Goal: Task Accomplishment & Management: Use online tool/utility

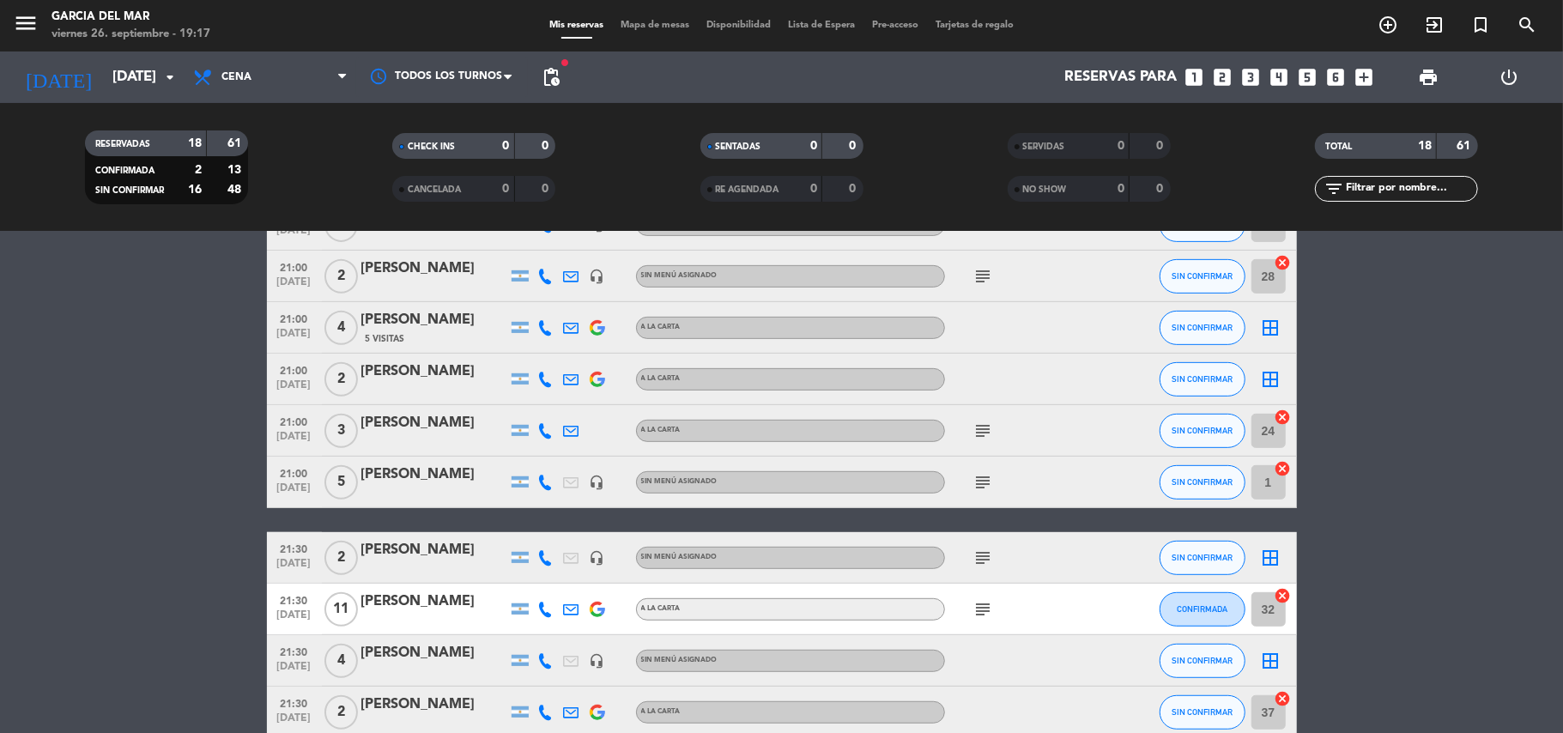
scroll to position [661, 0]
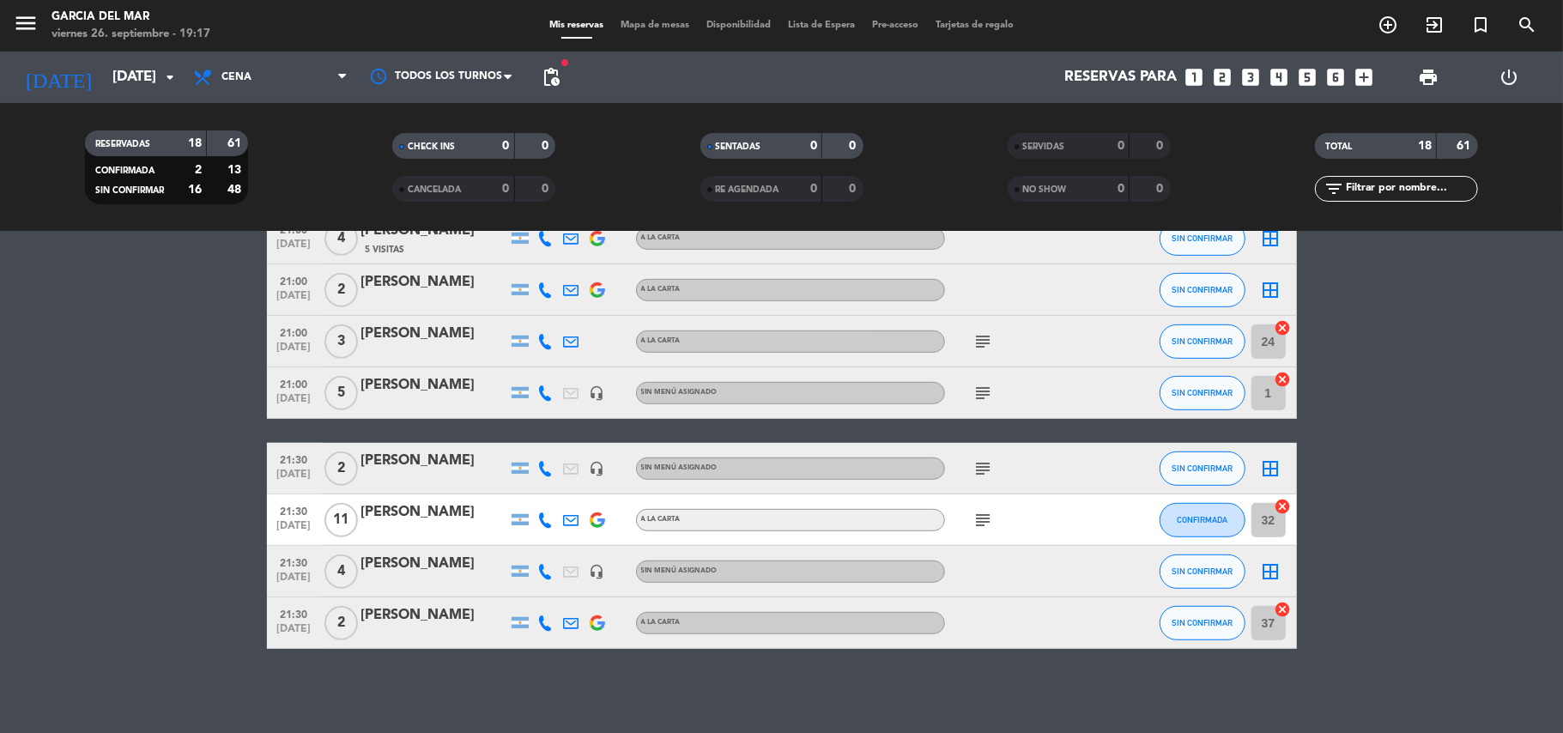
click at [993, 524] on icon "subject" at bounding box center [984, 520] width 21 height 21
click at [1447, 450] on bookings-row "20:00 [DATE] 2 [PERSON_NAME] headset_mic Sin menú asignado subject CONFIRMADA 2…" at bounding box center [781, 149] width 1563 height 999
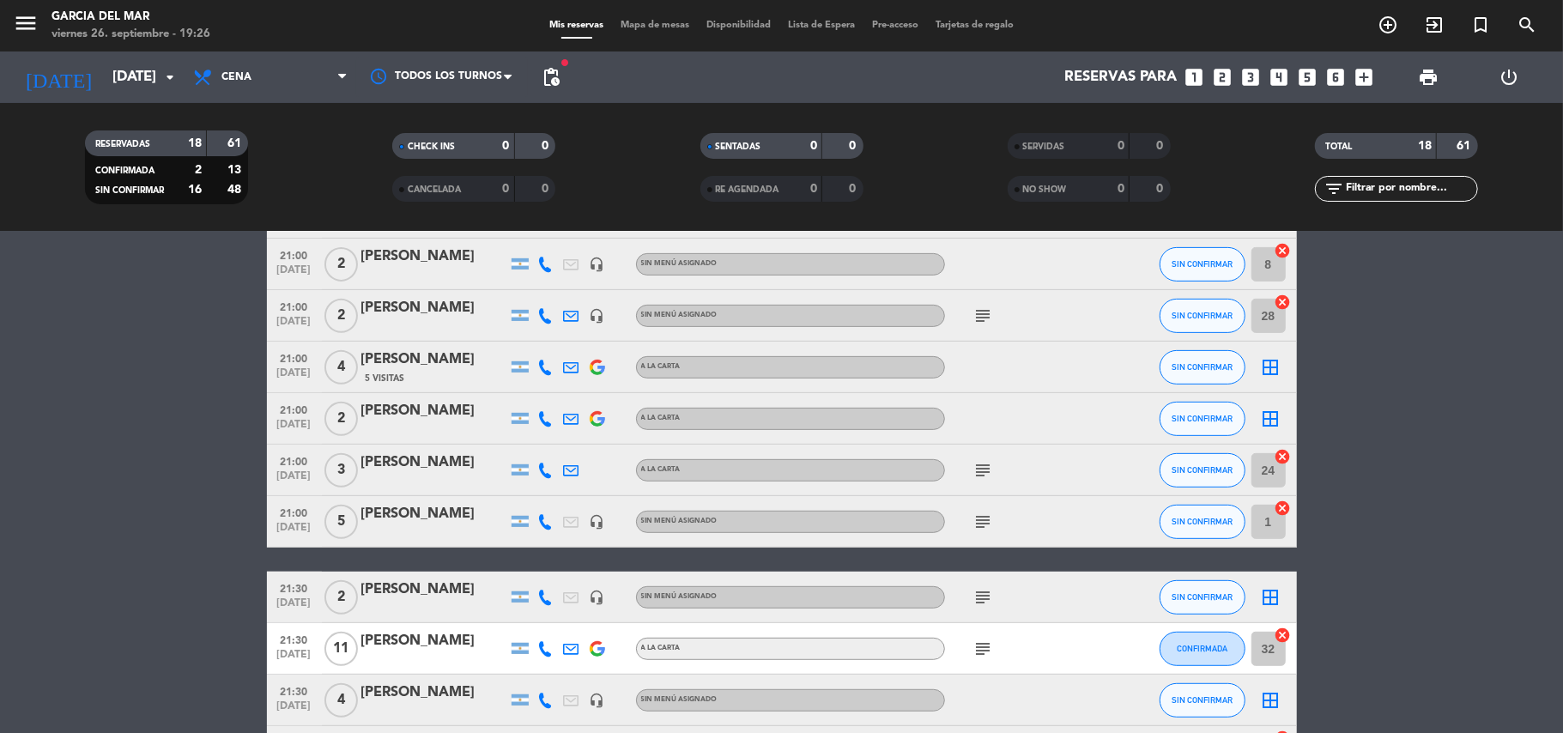
scroll to position [572, 0]
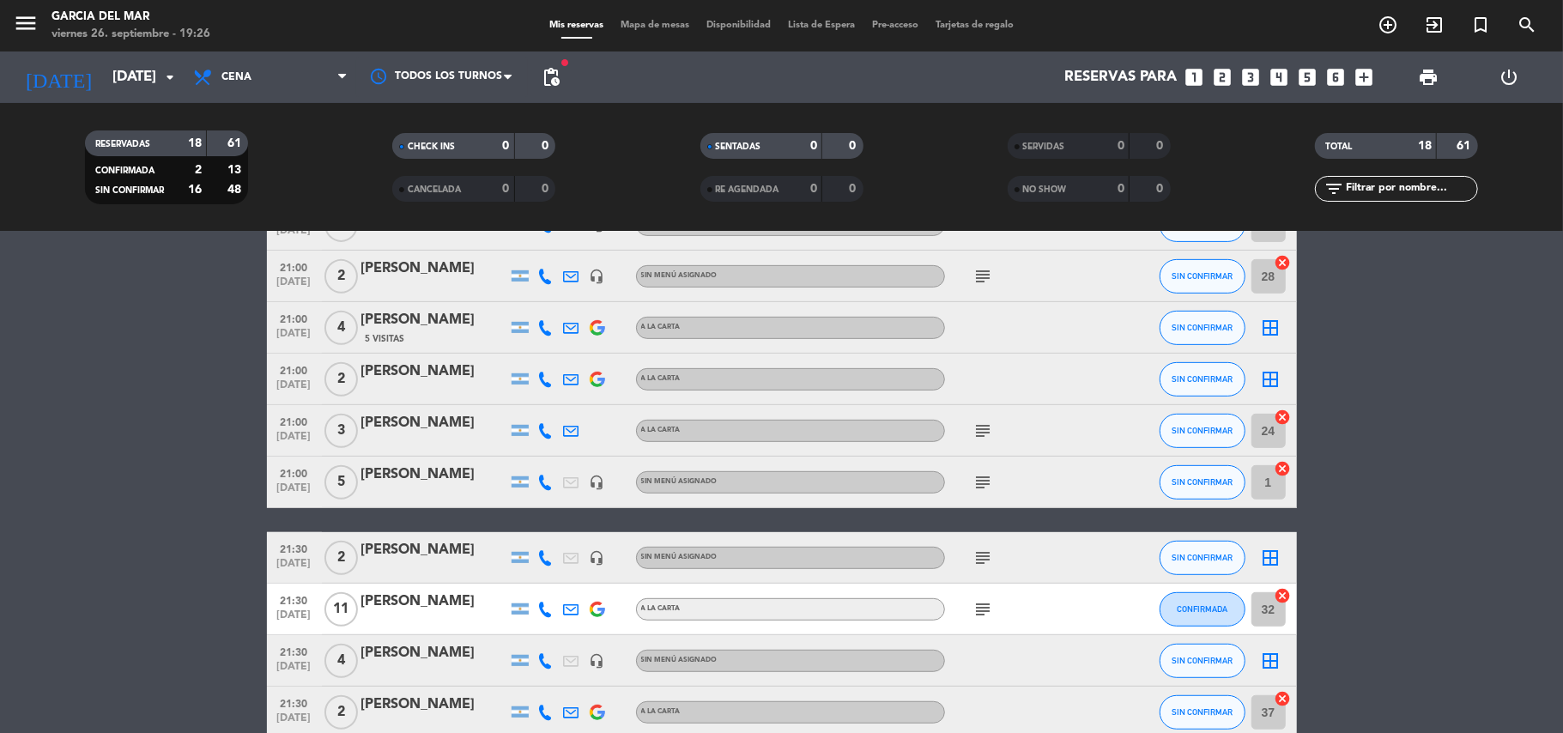
click at [976, 479] on icon "subject" at bounding box center [984, 482] width 21 height 21
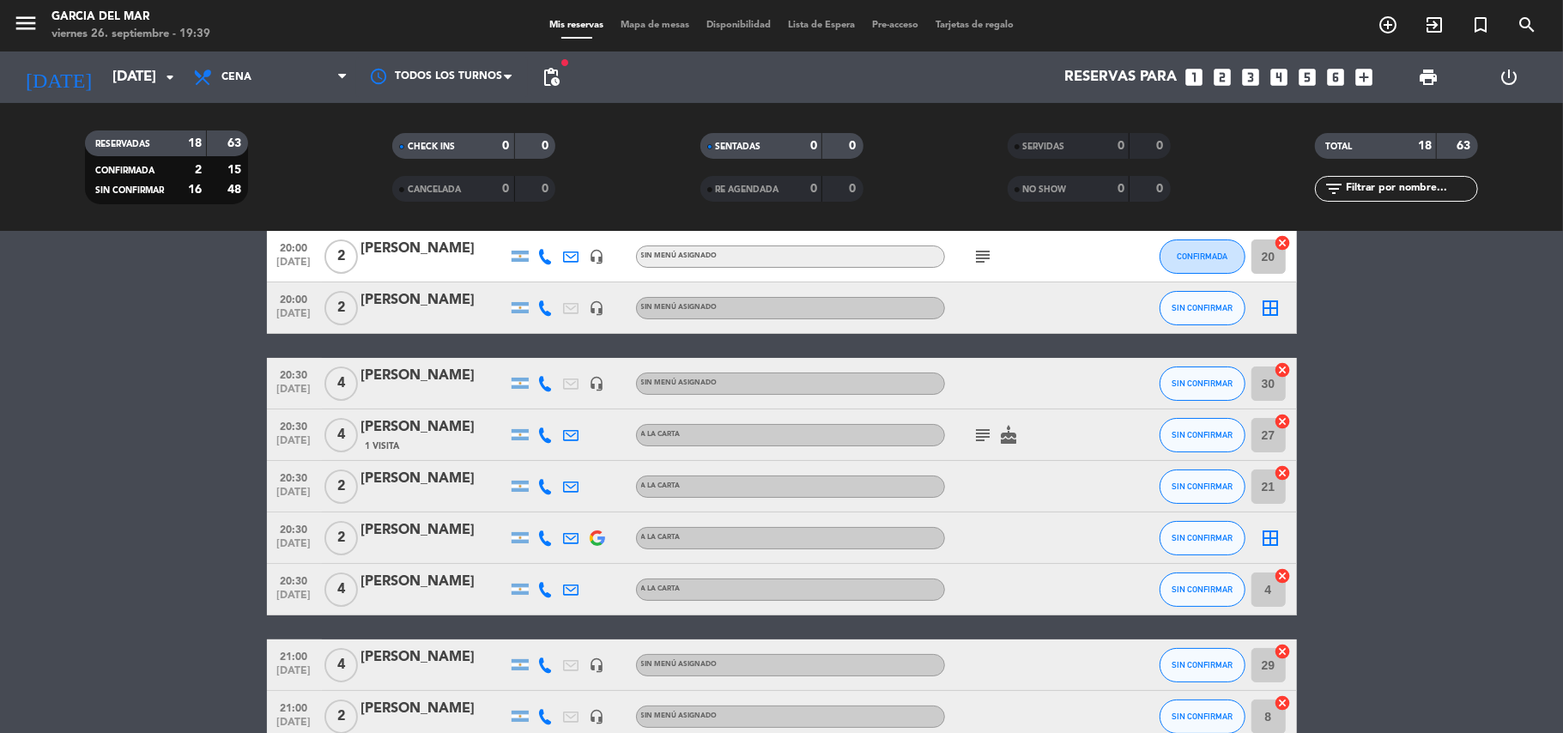
scroll to position [0, 0]
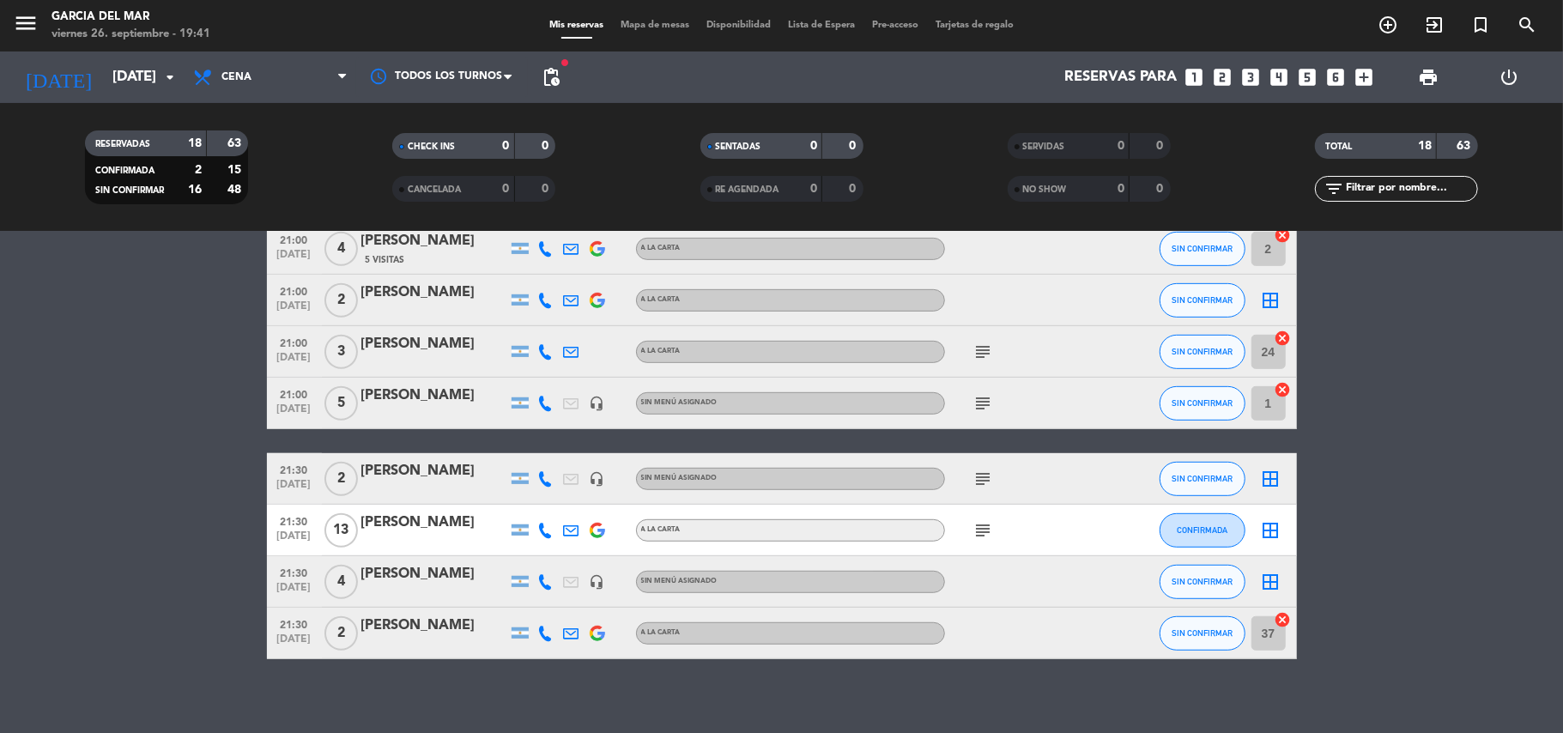
scroll to position [661, 0]
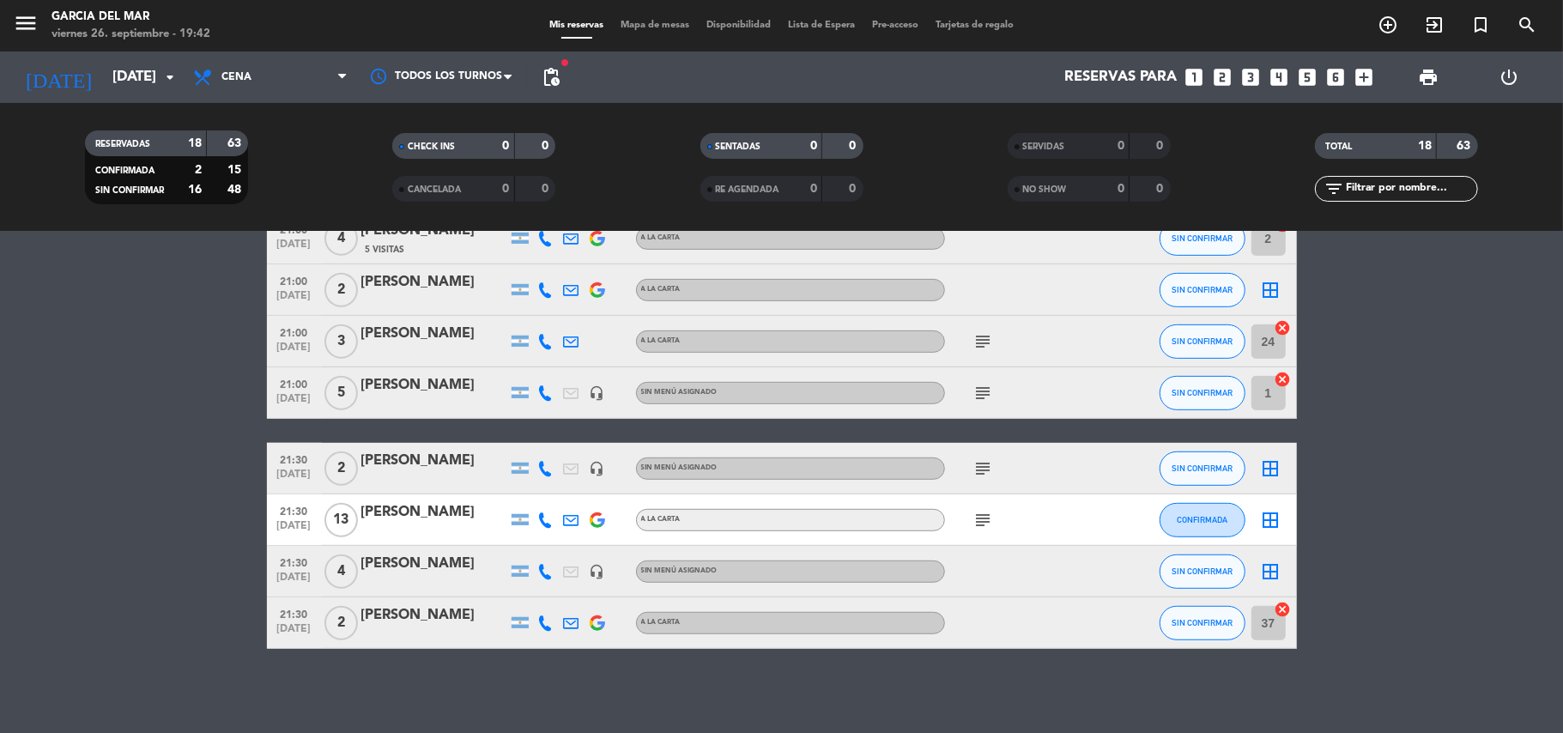
click at [1271, 520] on icon "border_all" at bounding box center [1271, 520] width 21 height 21
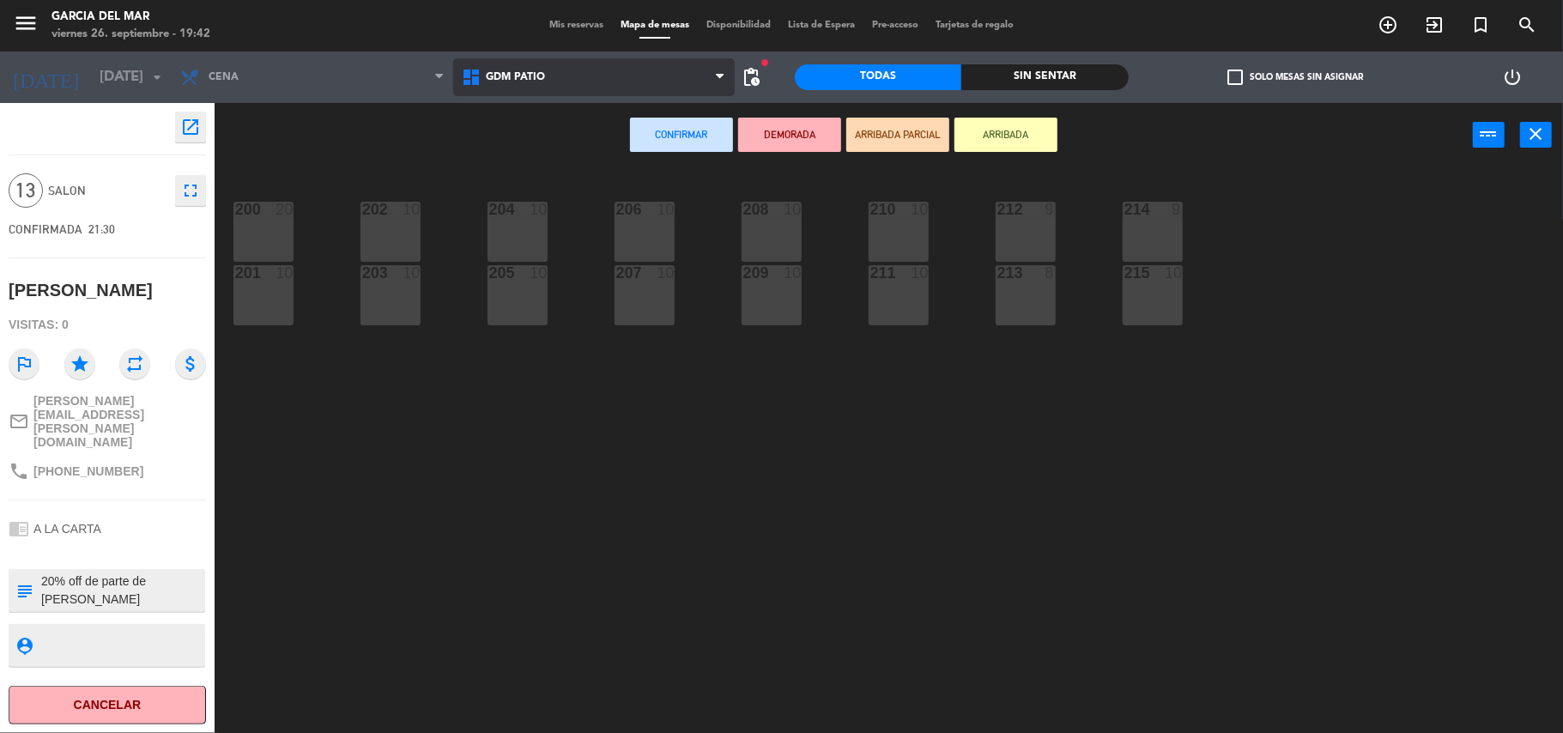
click at [513, 82] on span "GDM PATIO" at bounding box center [515, 77] width 59 height 12
click at [524, 81] on span "GDM PATIO" at bounding box center [515, 77] width 59 height 12
click at [509, 82] on span "GDM PATIO" at bounding box center [515, 77] width 59 height 12
click at [510, 83] on span "GDM PATIO" at bounding box center [594, 77] width 282 height 38
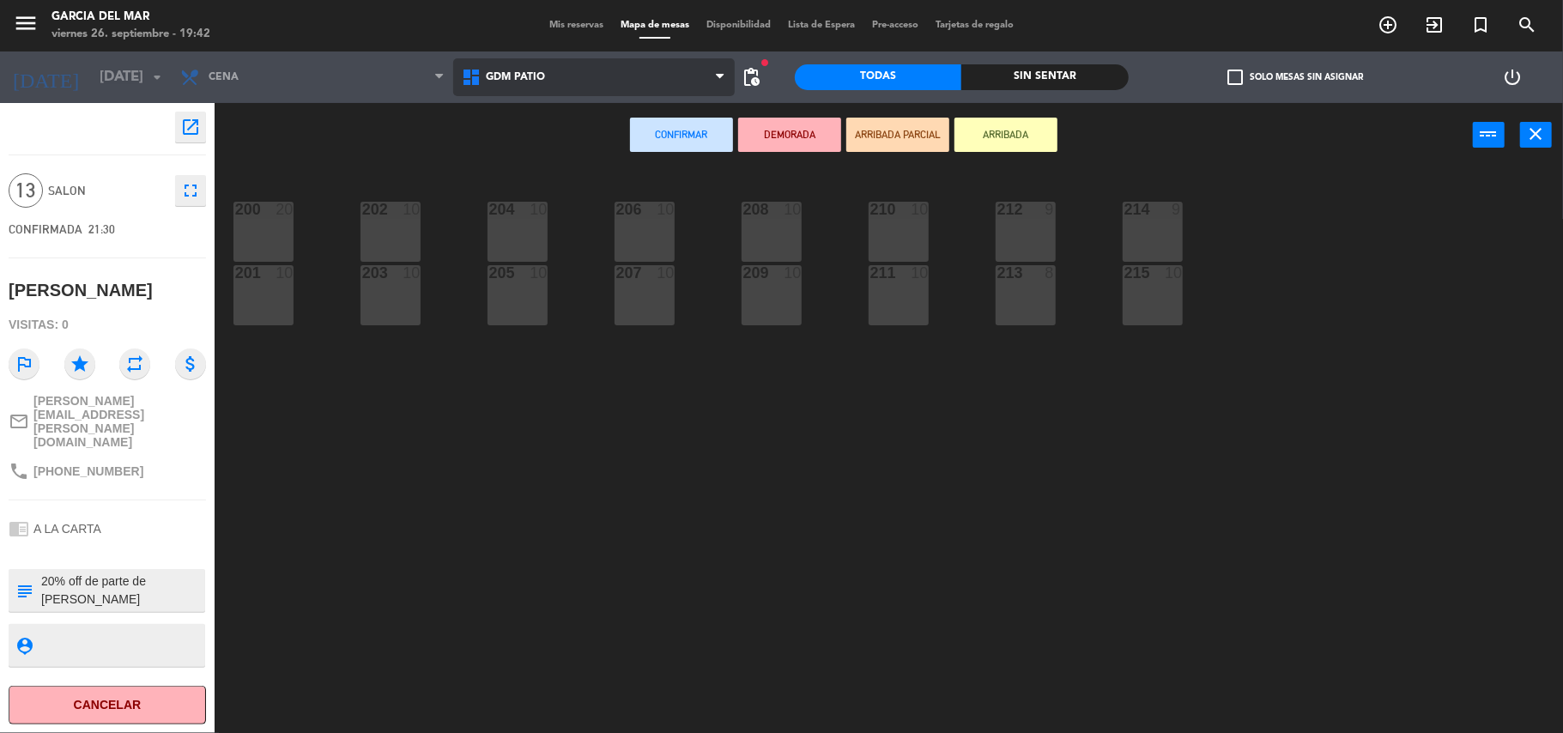
click at [510, 83] on span "GDM PATIO" at bounding box center [594, 77] width 282 height 38
click at [510, 82] on span "GDM PATIO" at bounding box center [594, 77] width 282 height 38
click at [510, 82] on span "GDM PATIO" at bounding box center [515, 77] width 59 height 12
click at [642, 77] on span "GDM PATIO" at bounding box center [594, 77] width 282 height 38
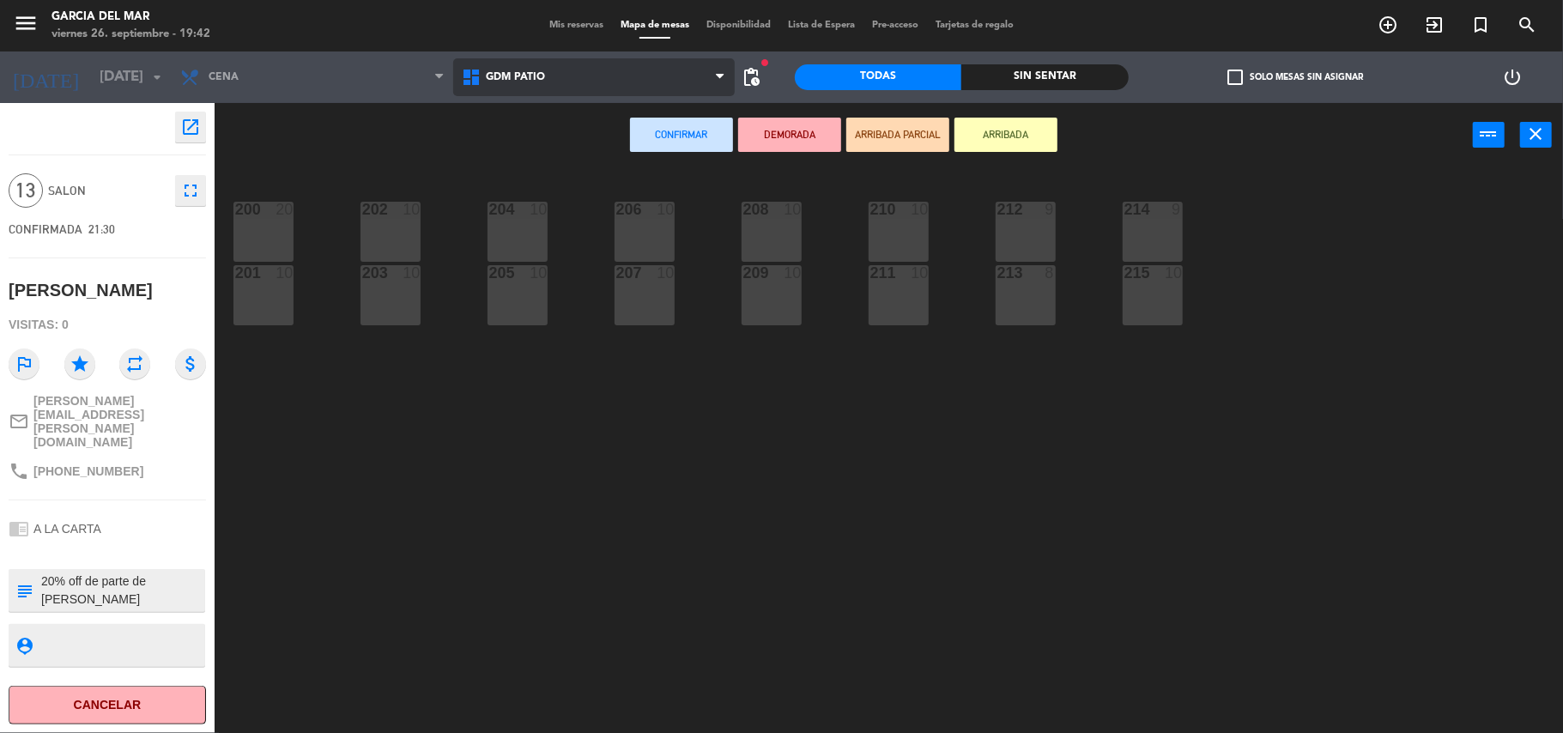
click at [575, 77] on span "GDM PATIO" at bounding box center [594, 77] width 282 height 38
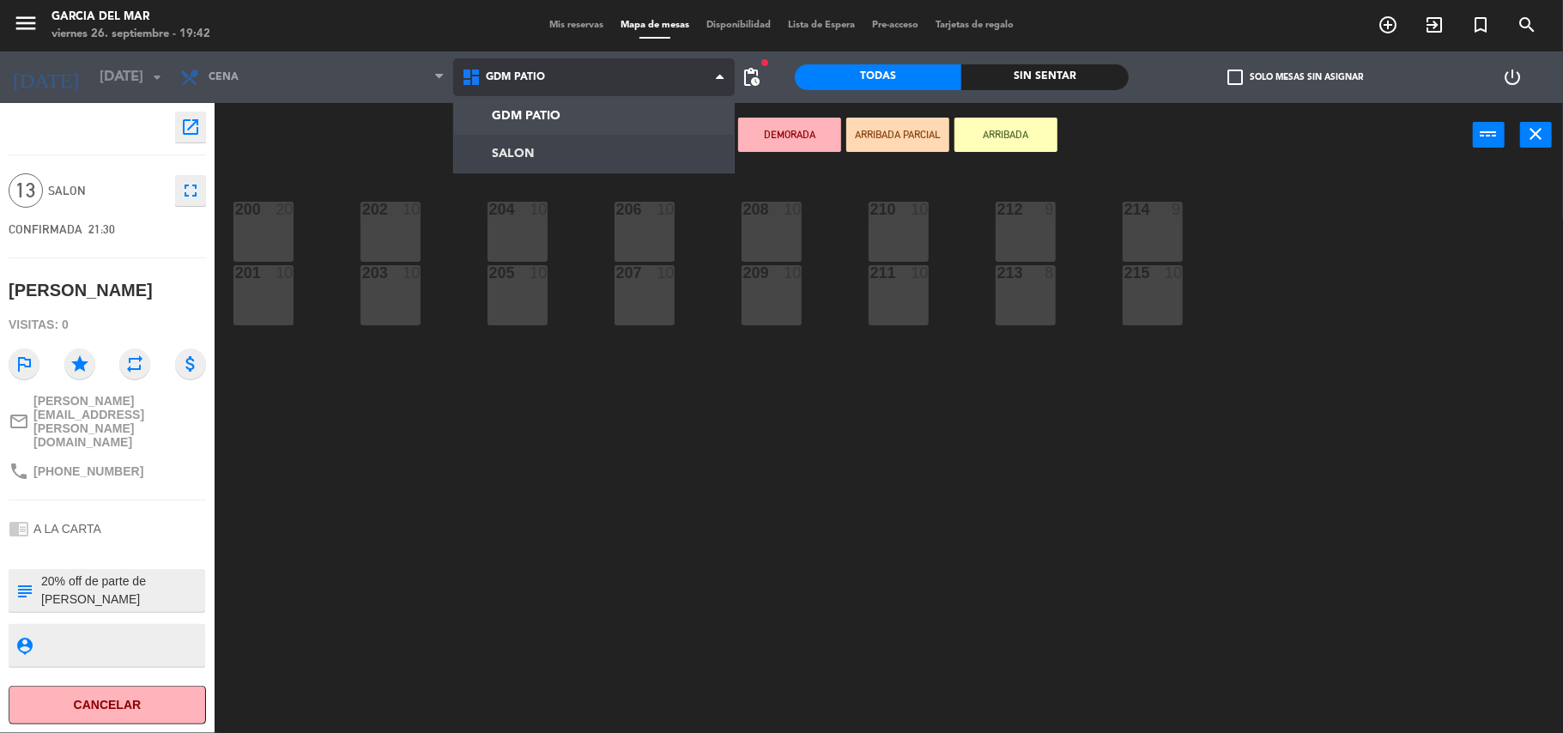
click at [560, 148] on ng-component "menu Garcia del Mar viernes 26. septiembre - 19:42 Mis reservas Mapa de mesas D…" at bounding box center [781, 368] width 1563 height 737
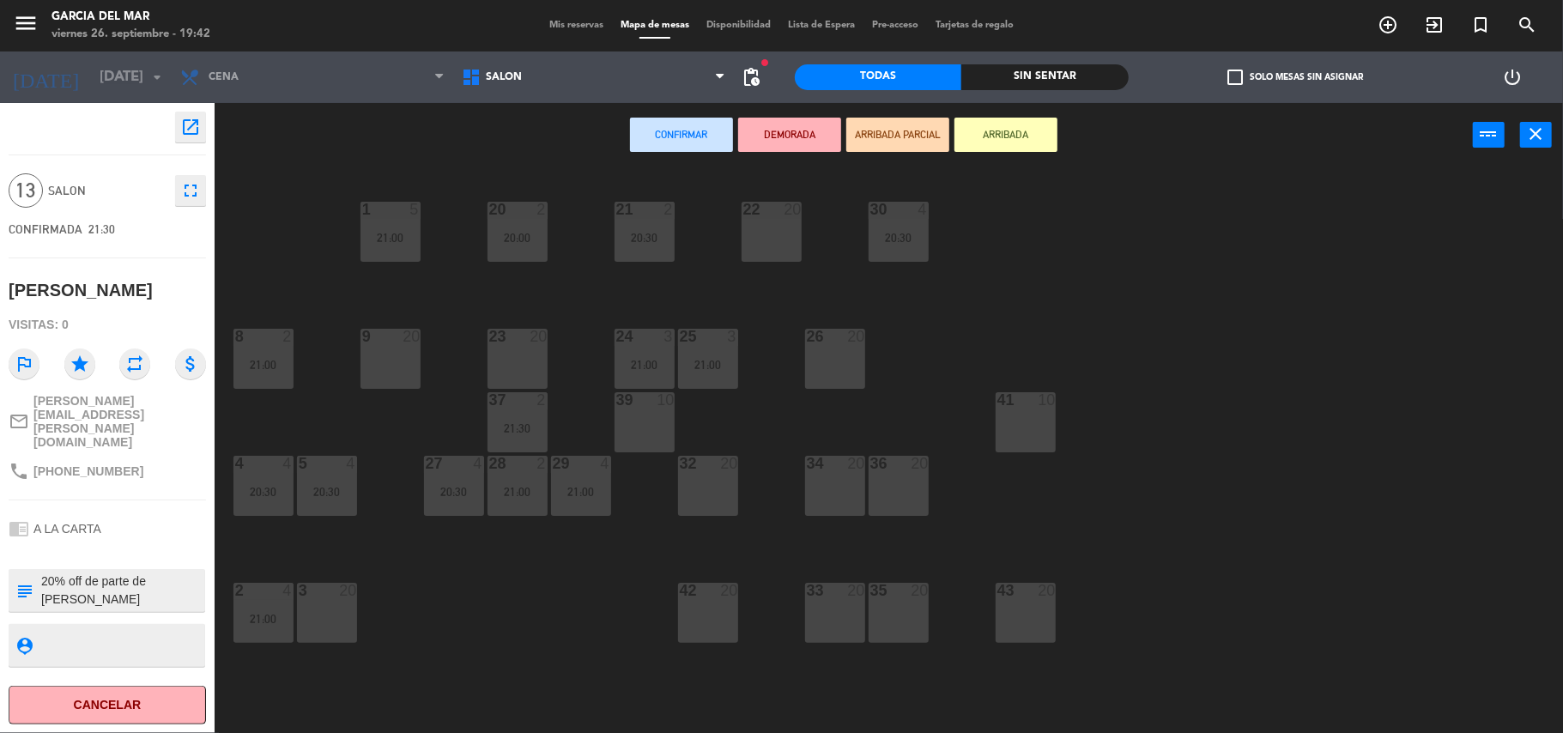
click at [907, 615] on div "35 20" at bounding box center [899, 613] width 60 height 60
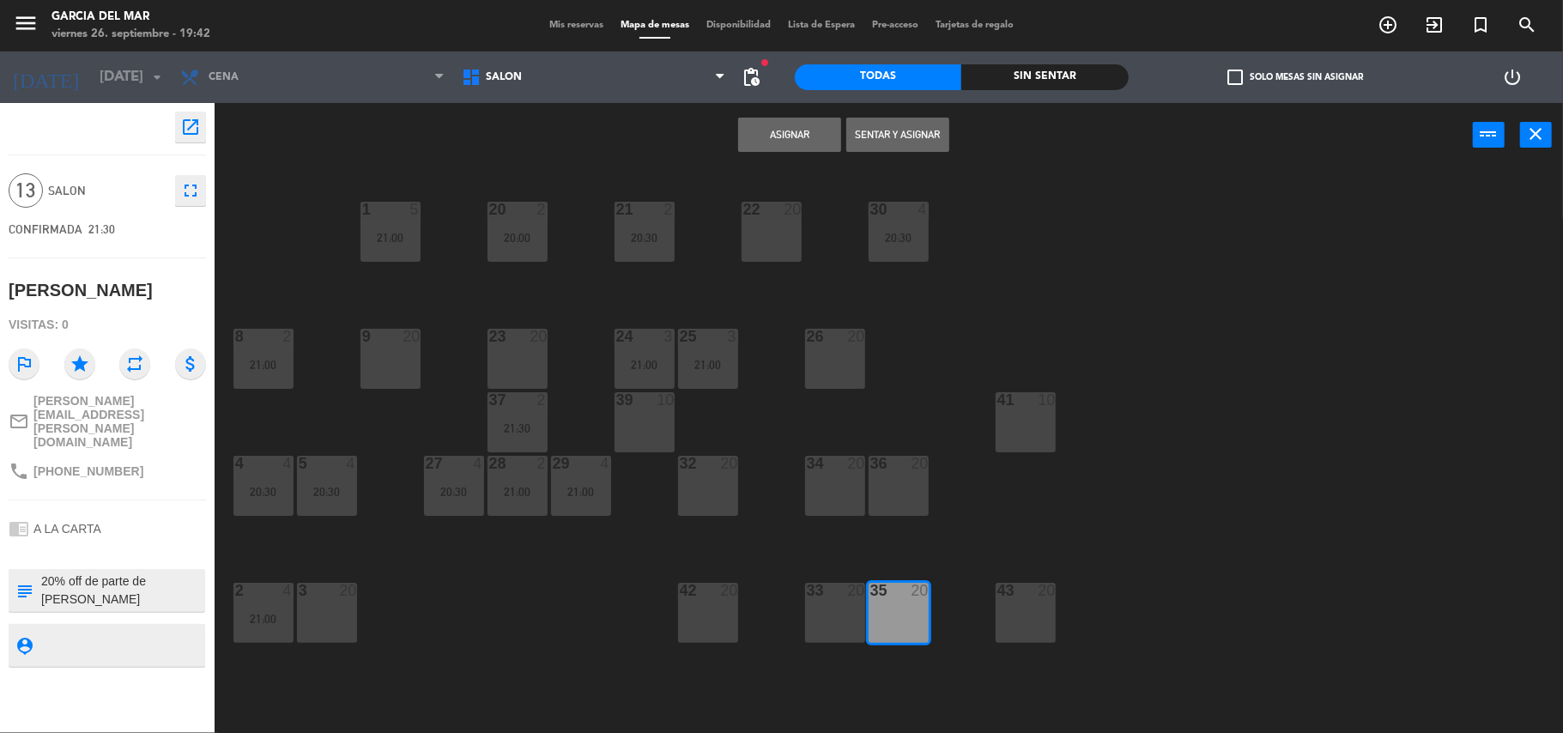
click at [890, 476] on div "36 20" at bounding box center [899, 486] width 60 height 60
click at [810, 476] on div "34 20" at bounding box center [835, 486] width 60 height 60
click at [721, 482] on div "32 20" at bounding box center [708, 486] width 60 height 60
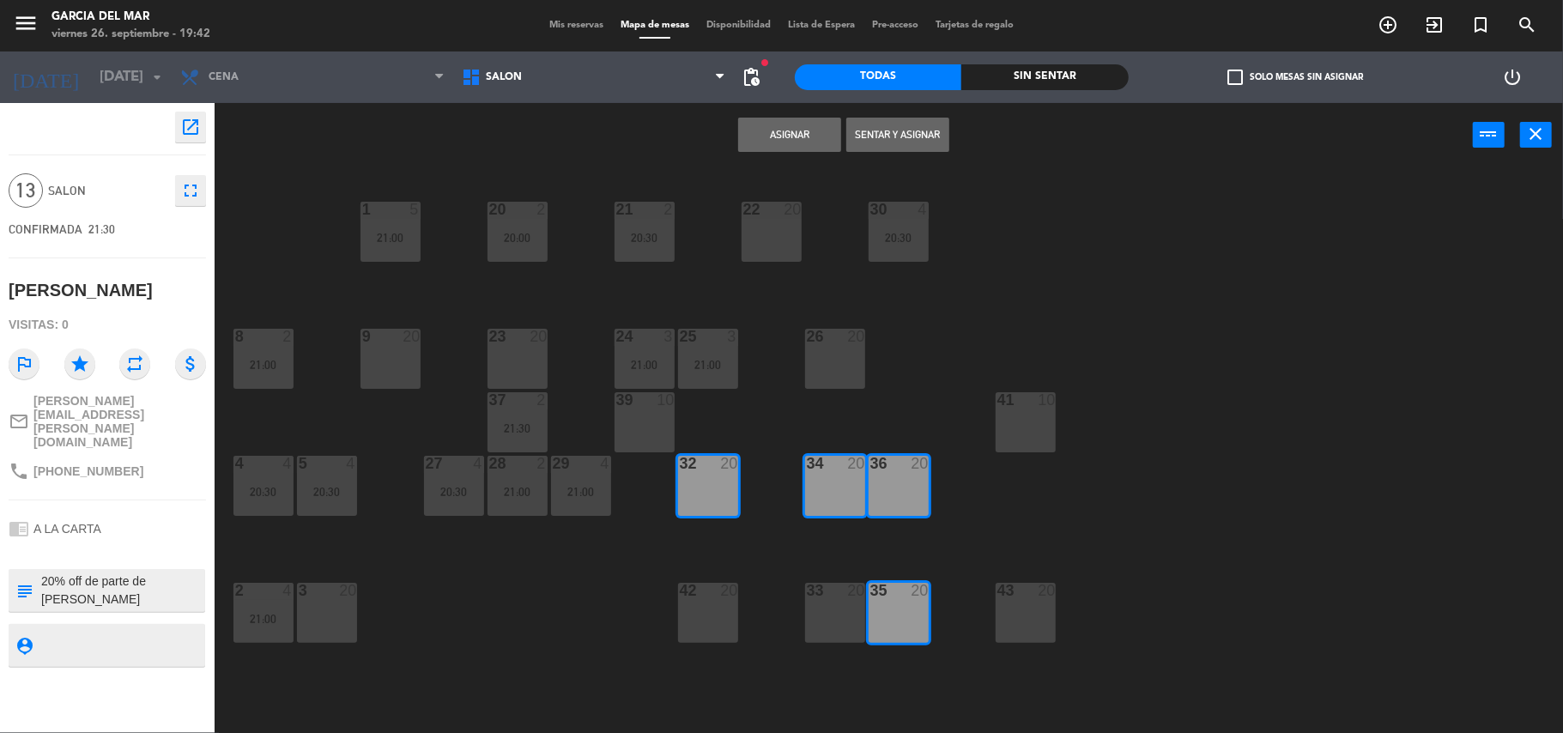
click at [707, 611] on div "42 20" at bounding box center [708, 613] width 60 height 60
click at [818, 610] on div "33 20" at bounding box center [835, 613] width 60 height 60
click at [804, 134] on button "Asignar" at bounding box center [789, 135] width 103 height 34
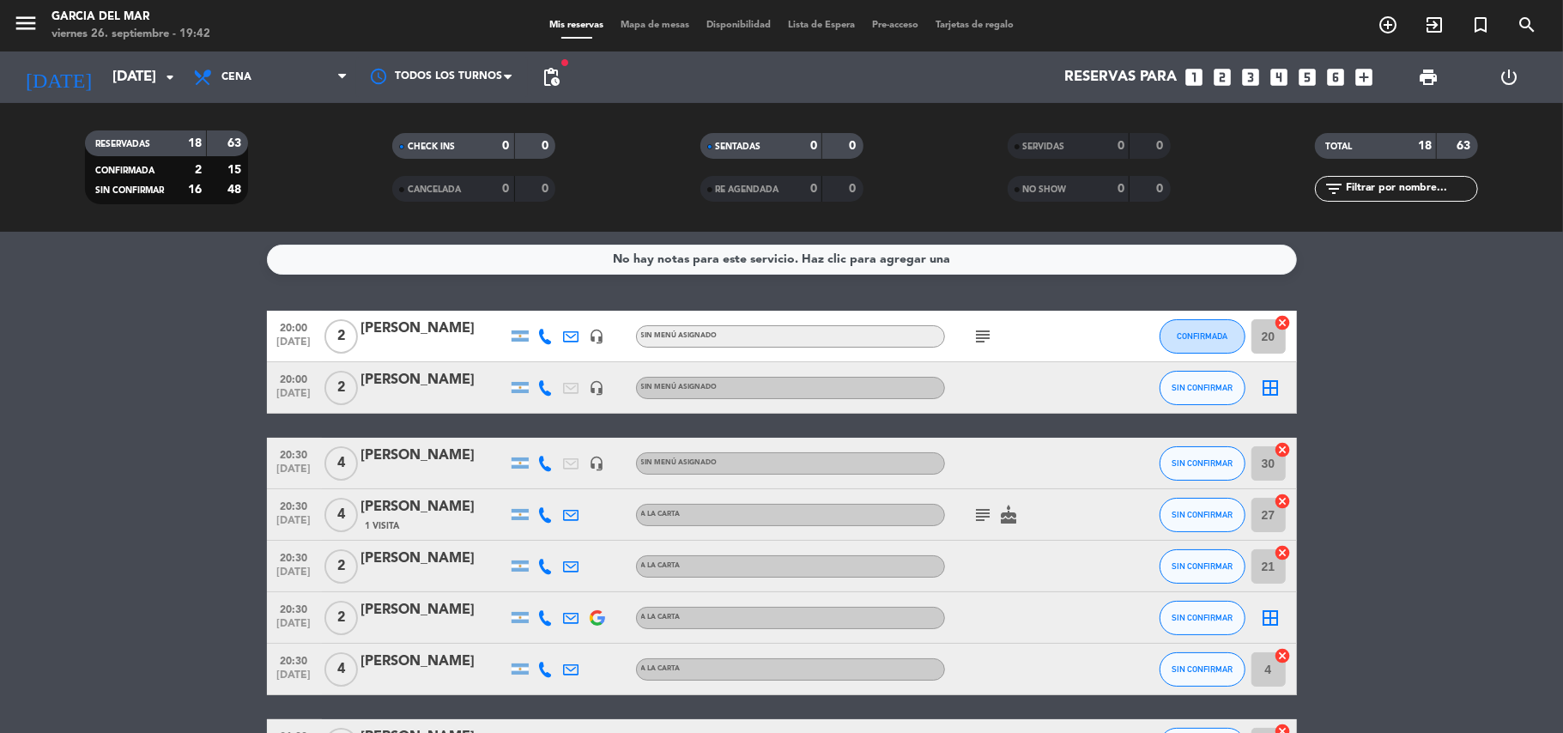
click at [989, 337] on icon "subject" at bounding box center [984, 336] width 21 height 21
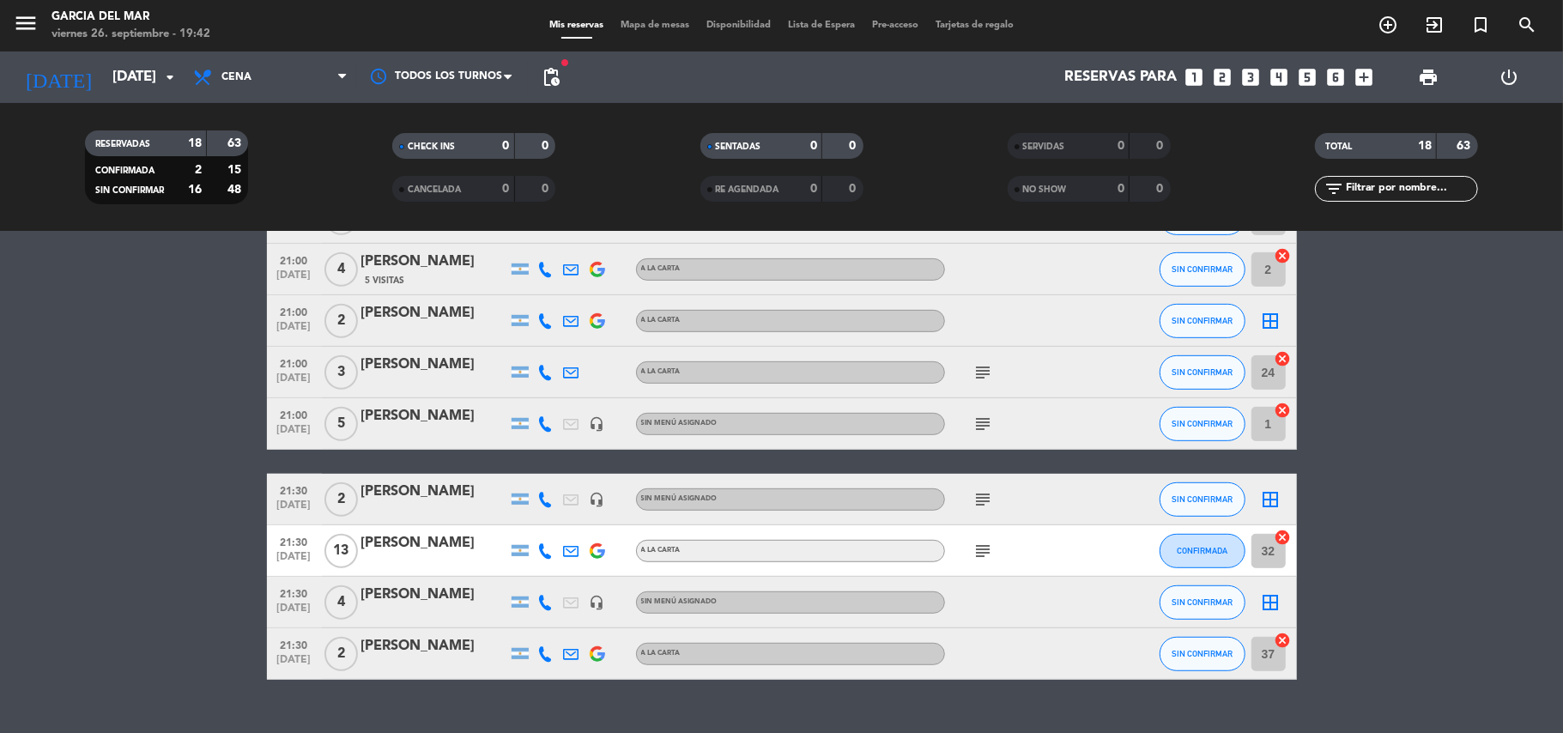
scroll to position [661, 0]
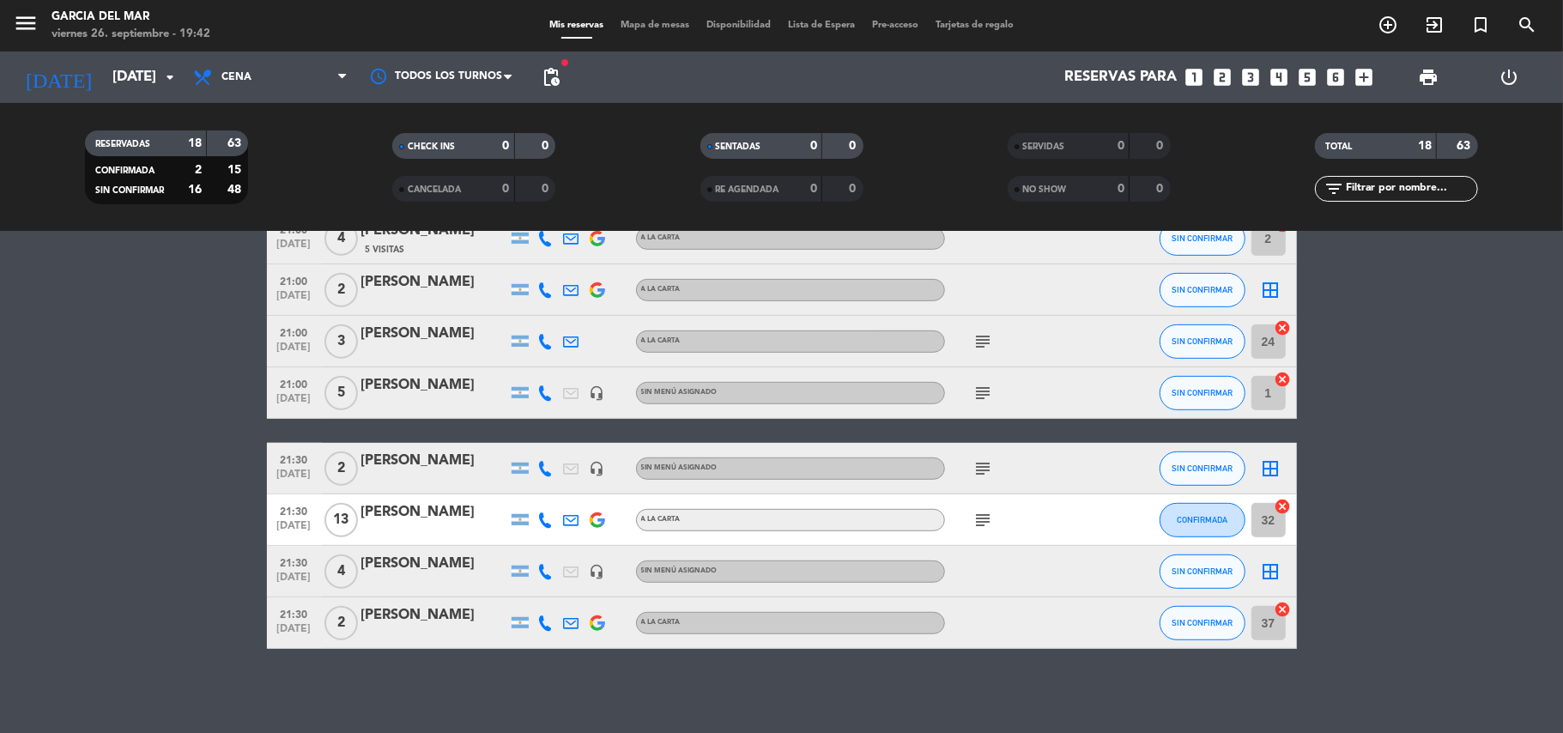
click at [980, 471] on icon "subject" at bounding box center [984, 468] width 21 height 21
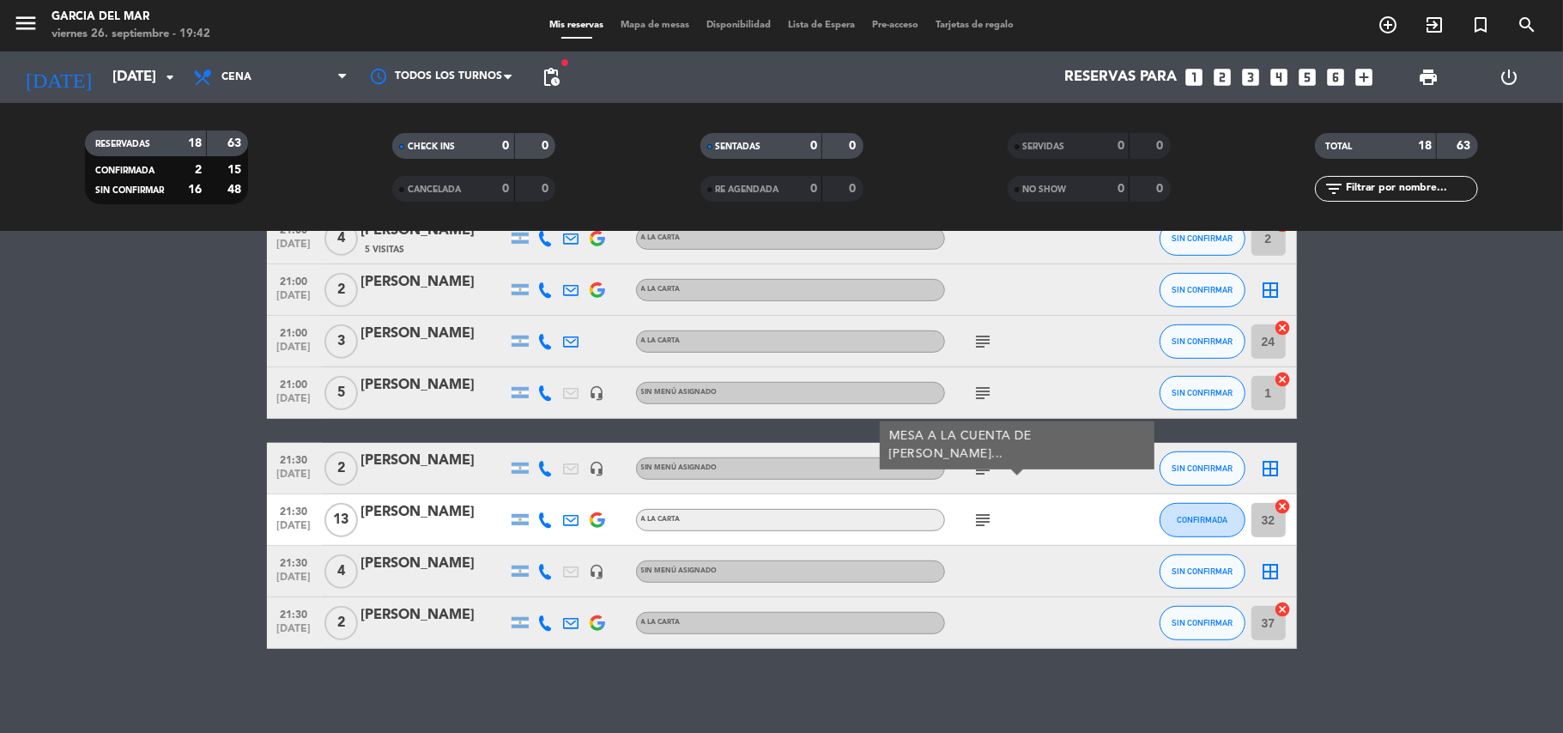
click at [1272, 467] on icon "border_all" at bounding box center [1271, 468] width 21 height 21
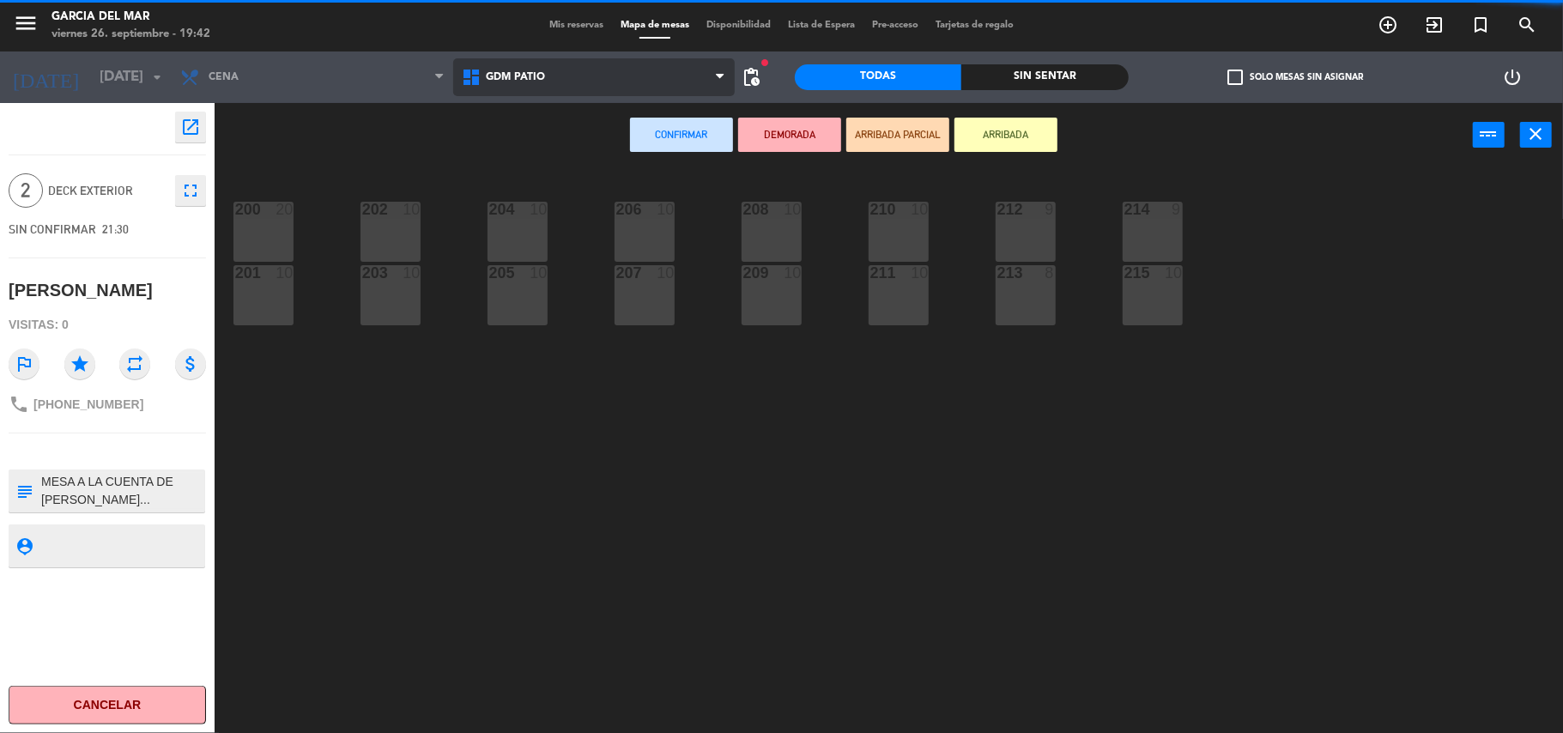
click at [557, 76] on span "GDM PATIO" at bounding box center [594, 77] width 282 height 38
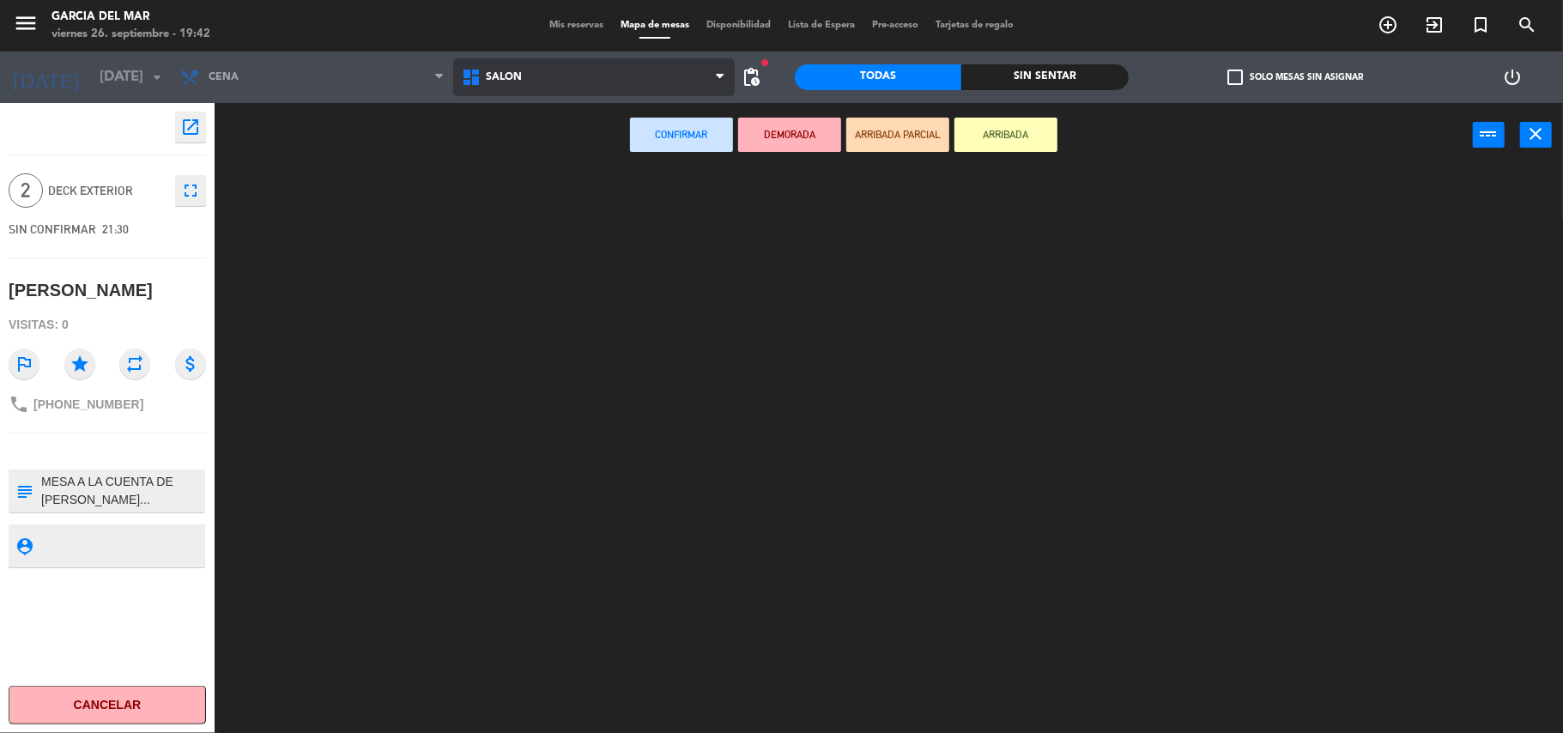
click at [530, 144] on ng-component "menu Garcia del Mar viernes 26. septiembre - 19:42 Mis reservas Mapa de mesas D…" at bounding box center [781, 368] width 1563 height 737
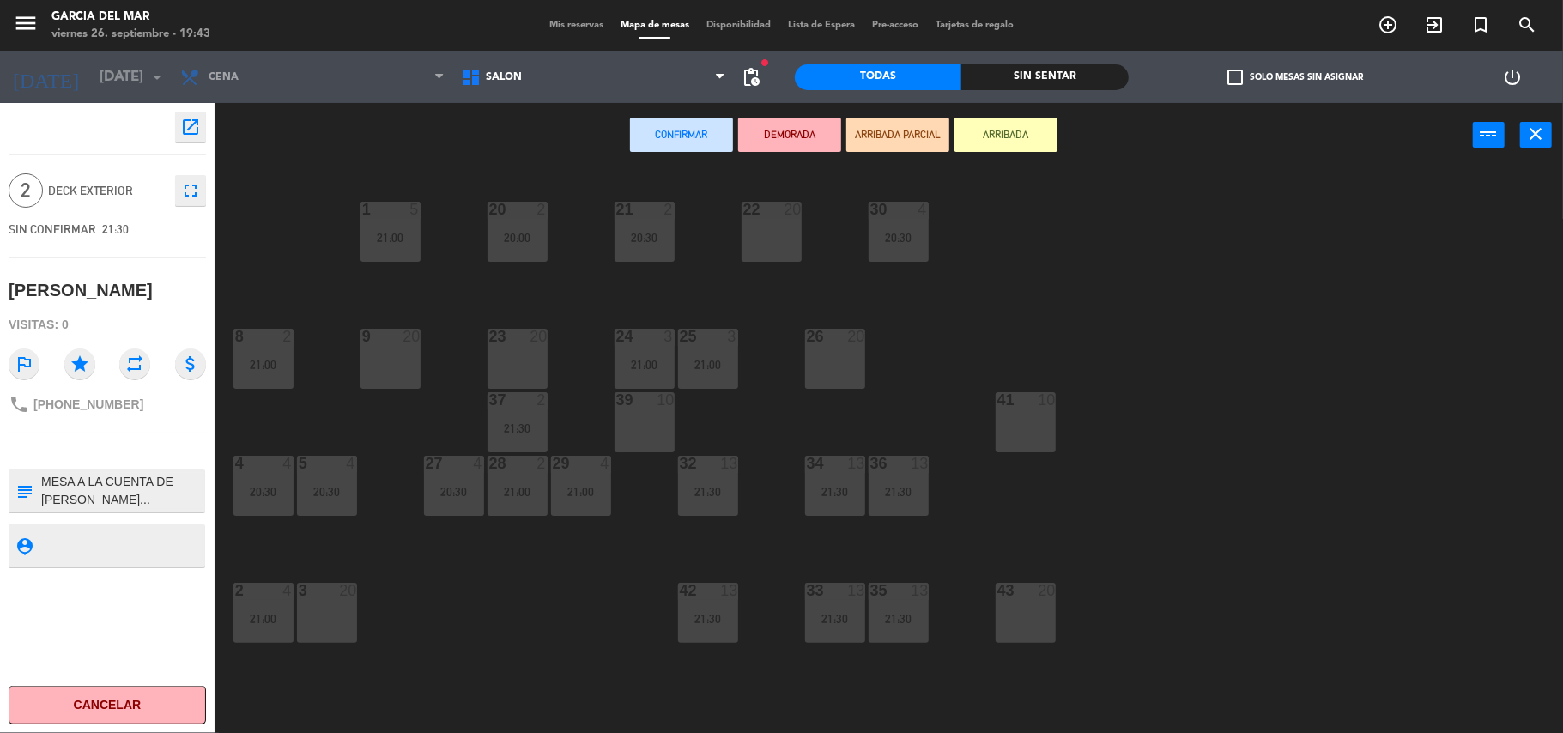
click at [768, 228] on div "22 20" at bounding box center [772, 232] width 60 height 60
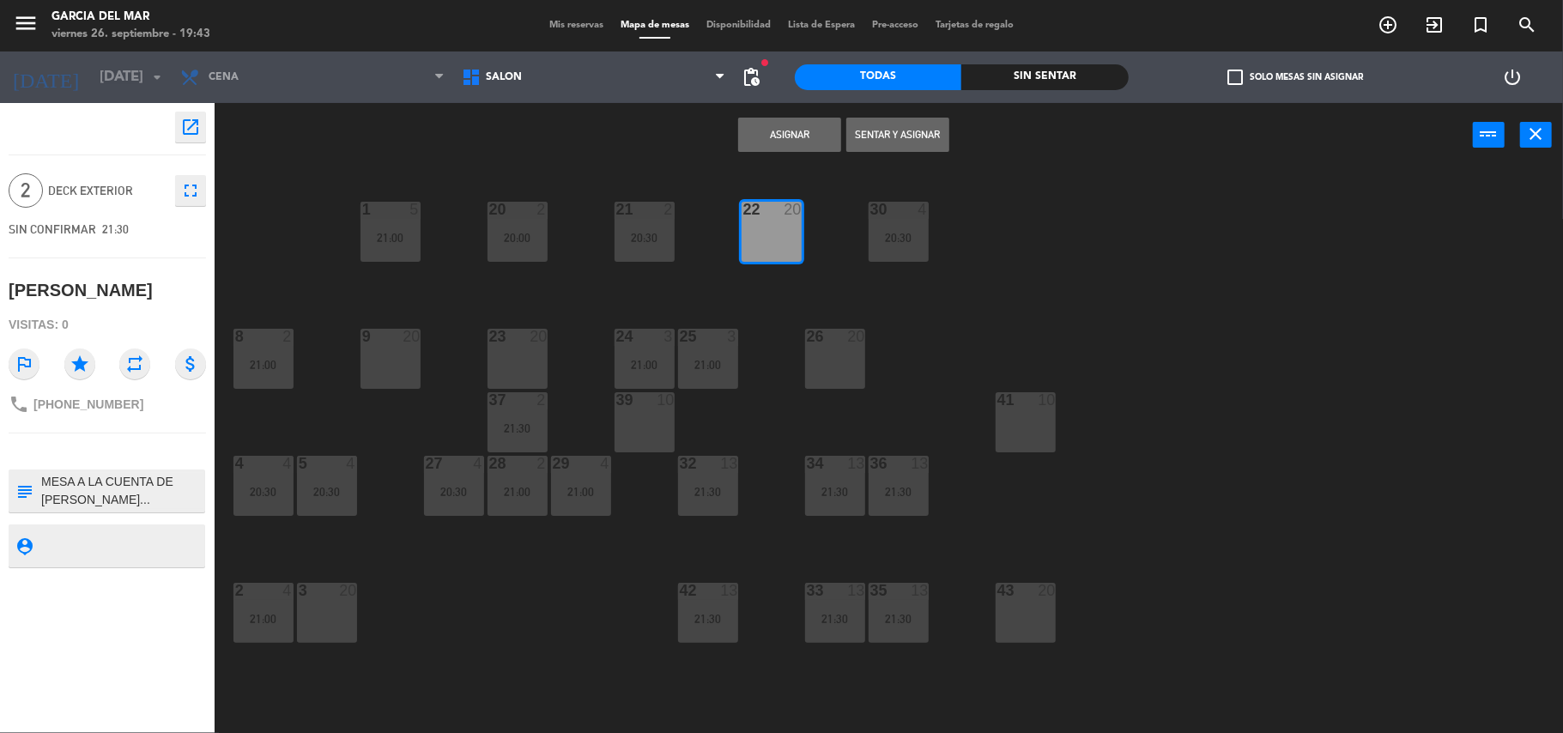
click at [809, 134] on button "Asignar" at bounding box center [789, 135] width 103 height 34
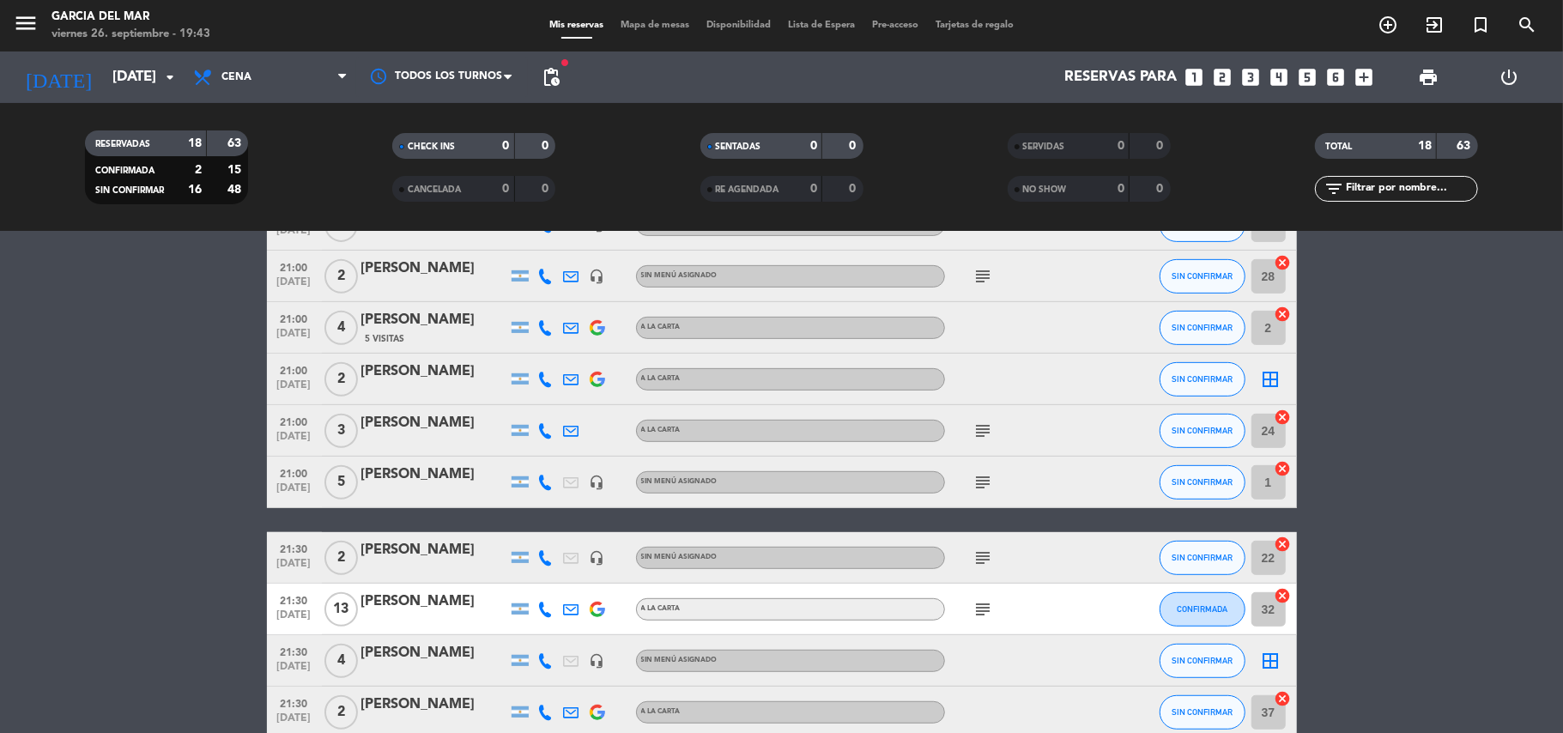
scroll to position [661, 0]
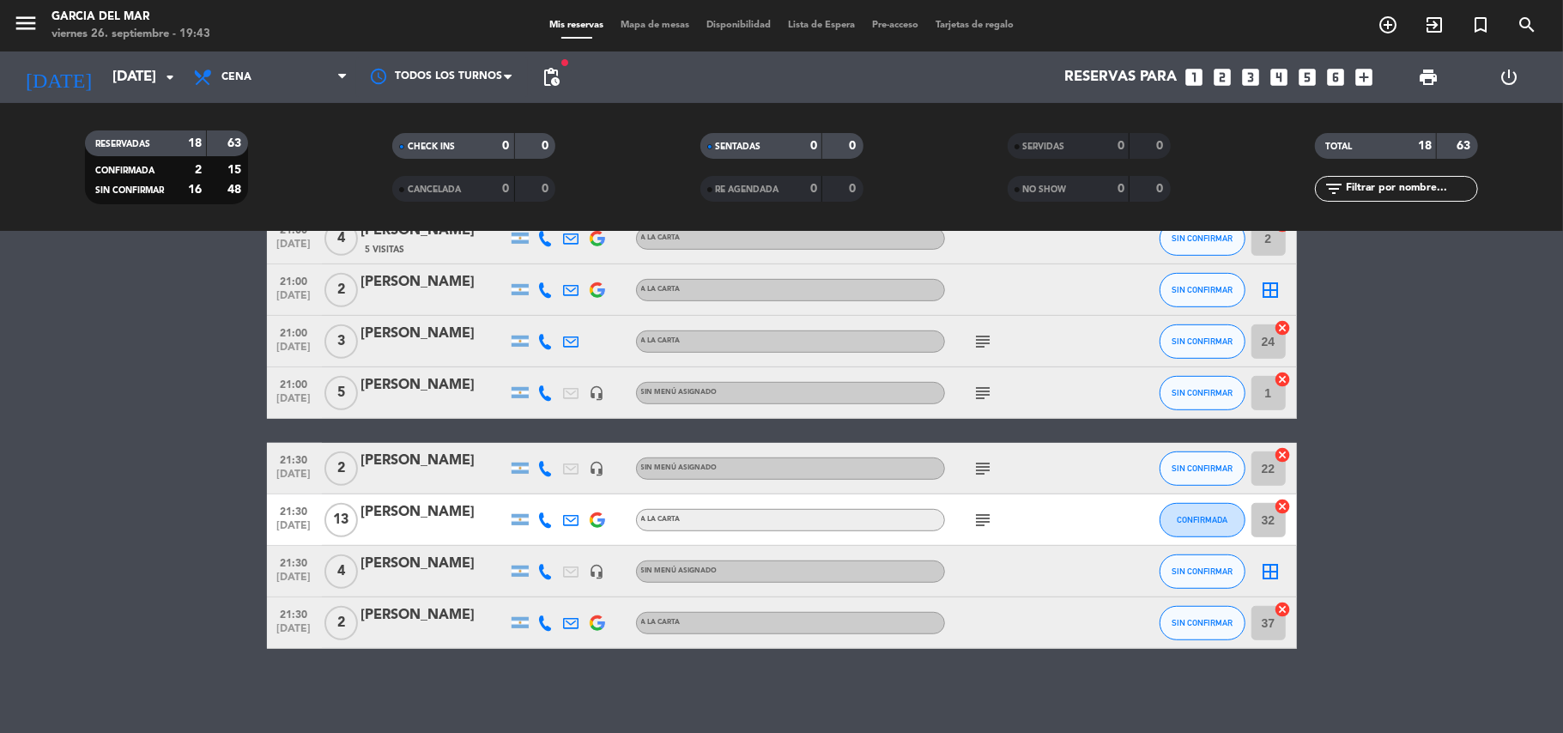
click at [1271, 573] on icon "border_all" at bounding box center [1271, 571] width 21 height 21
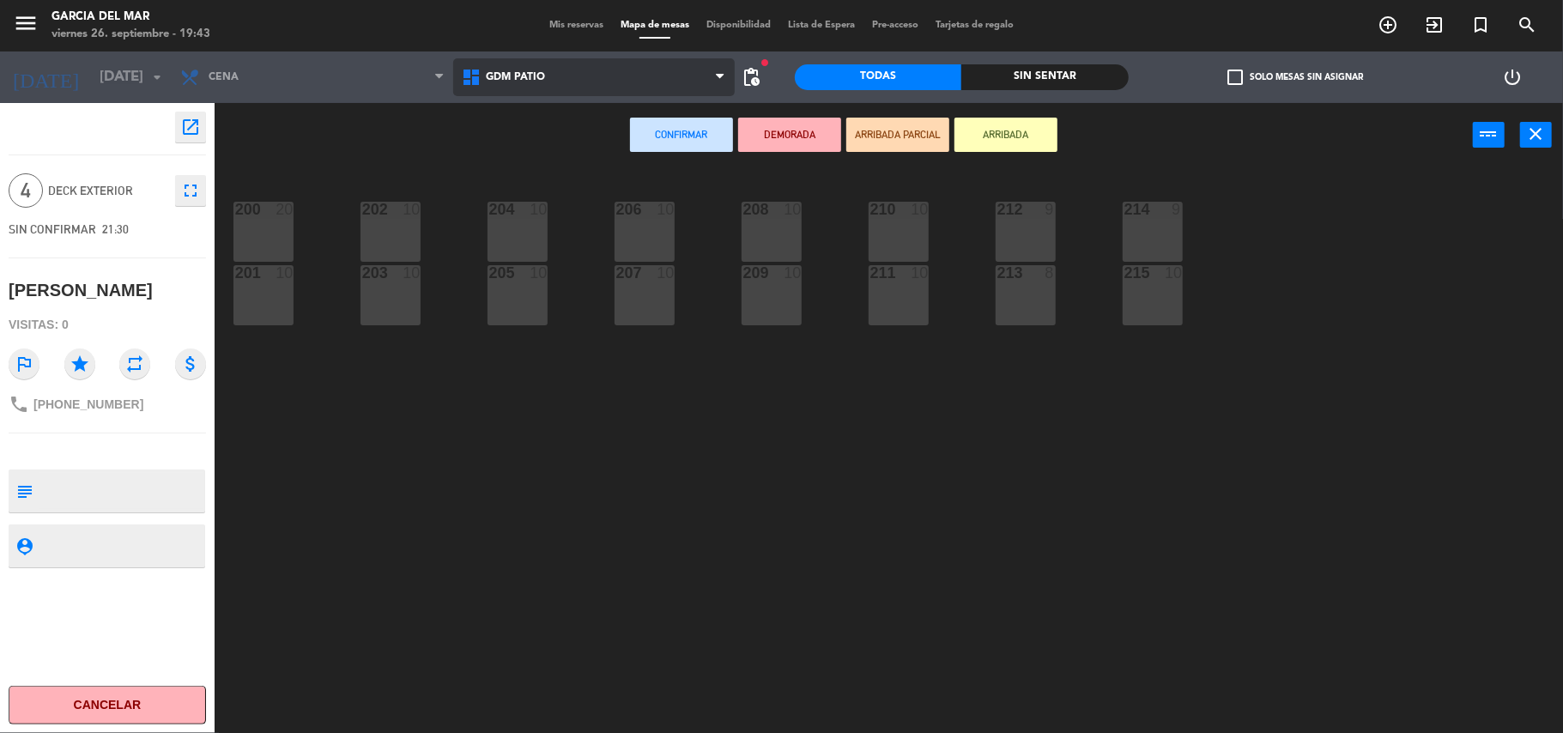
click at [546, 83] on span "GDM PATIO" at bounding box center [594, 77] width 282 height 38
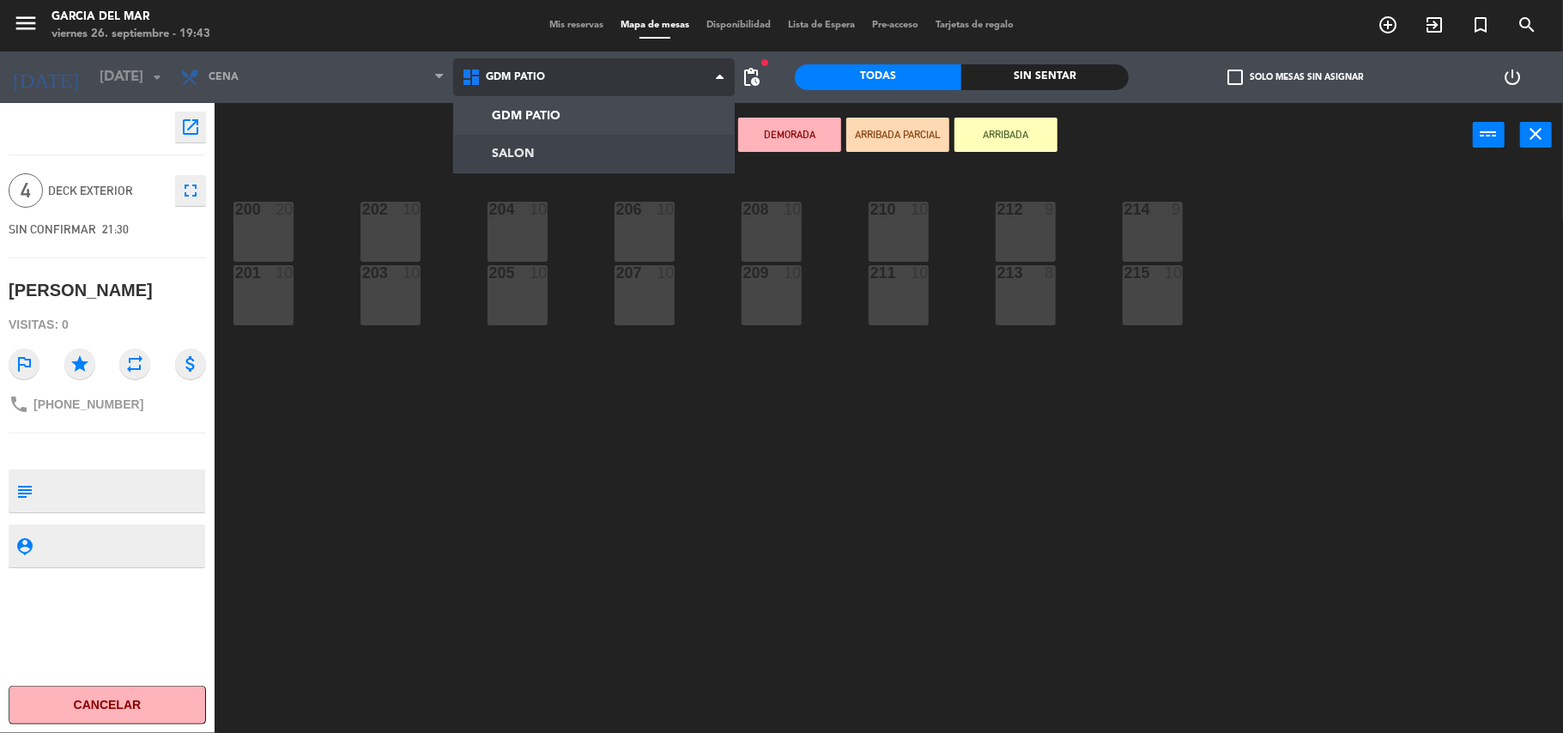
click at [527, 146] on ng-component "menu Garcia del Mar viernes 26. septiembre - 19:43 Mis reservas Mapa de mesas D…" at bounding box center [781, 368] width 1563 height 737
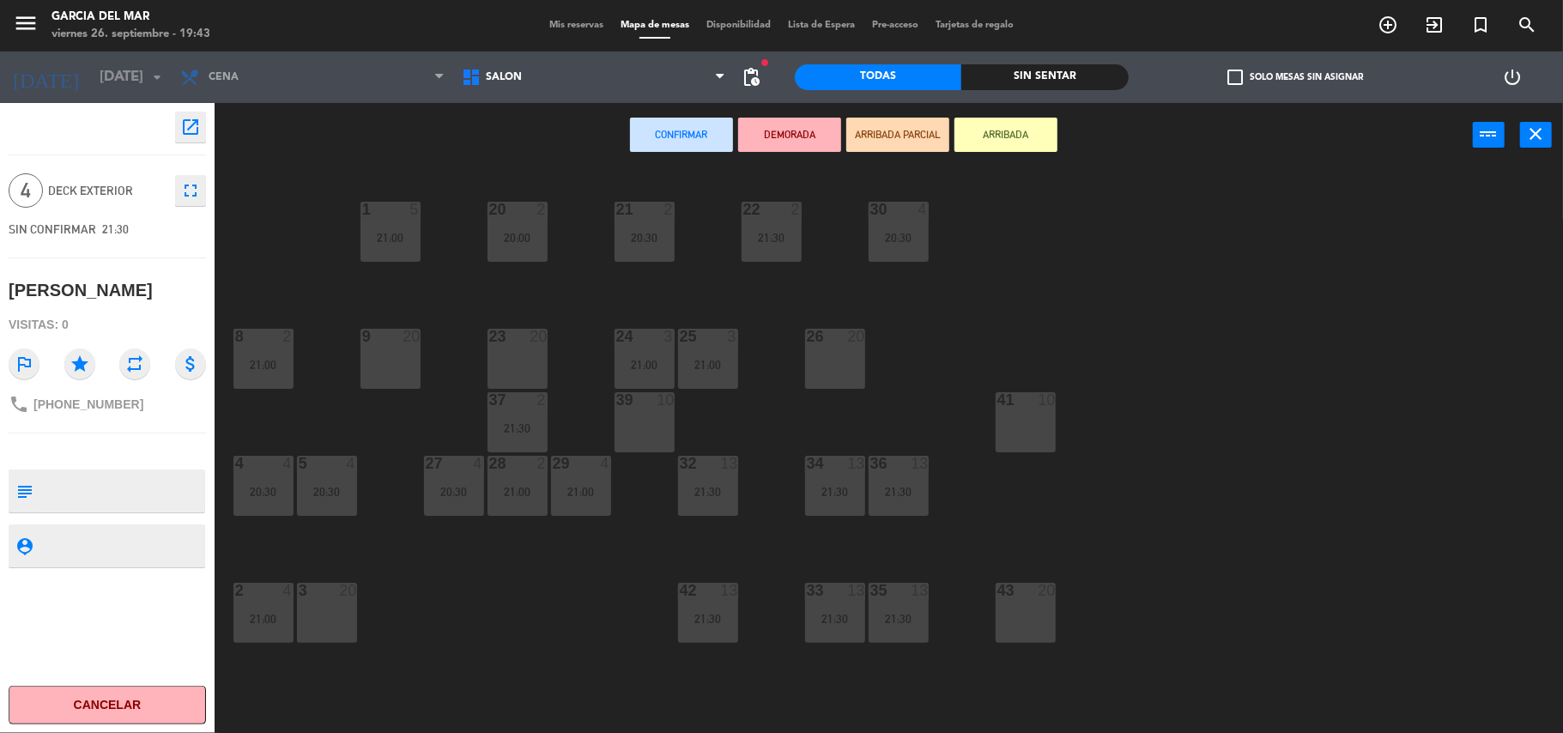
click at [381, 347] on div "9 20" at bounding box center [391, 359] width 60 height 60
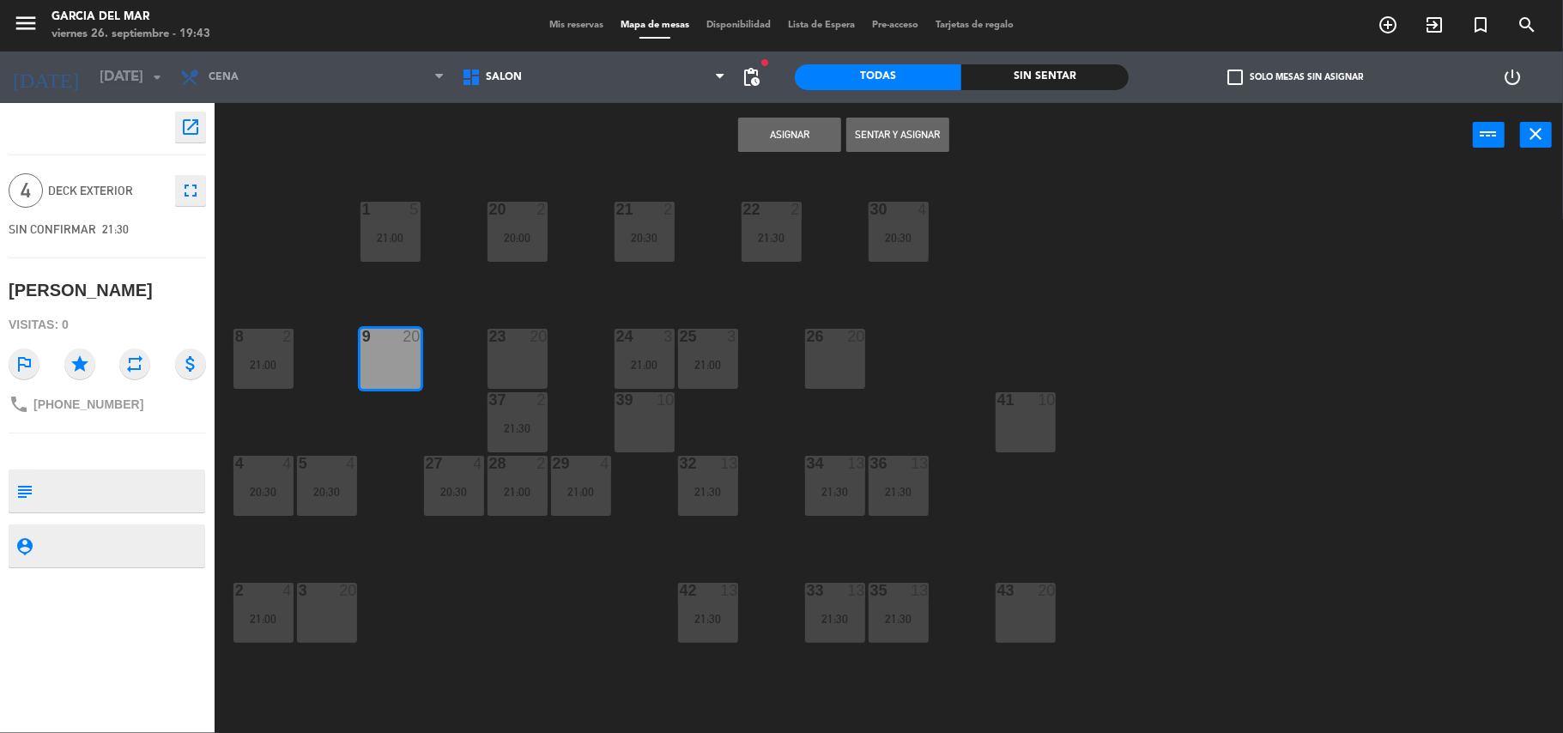
click at [815, 129] on button "Asignar" at bounding box center [789, 135] width 103 height 34
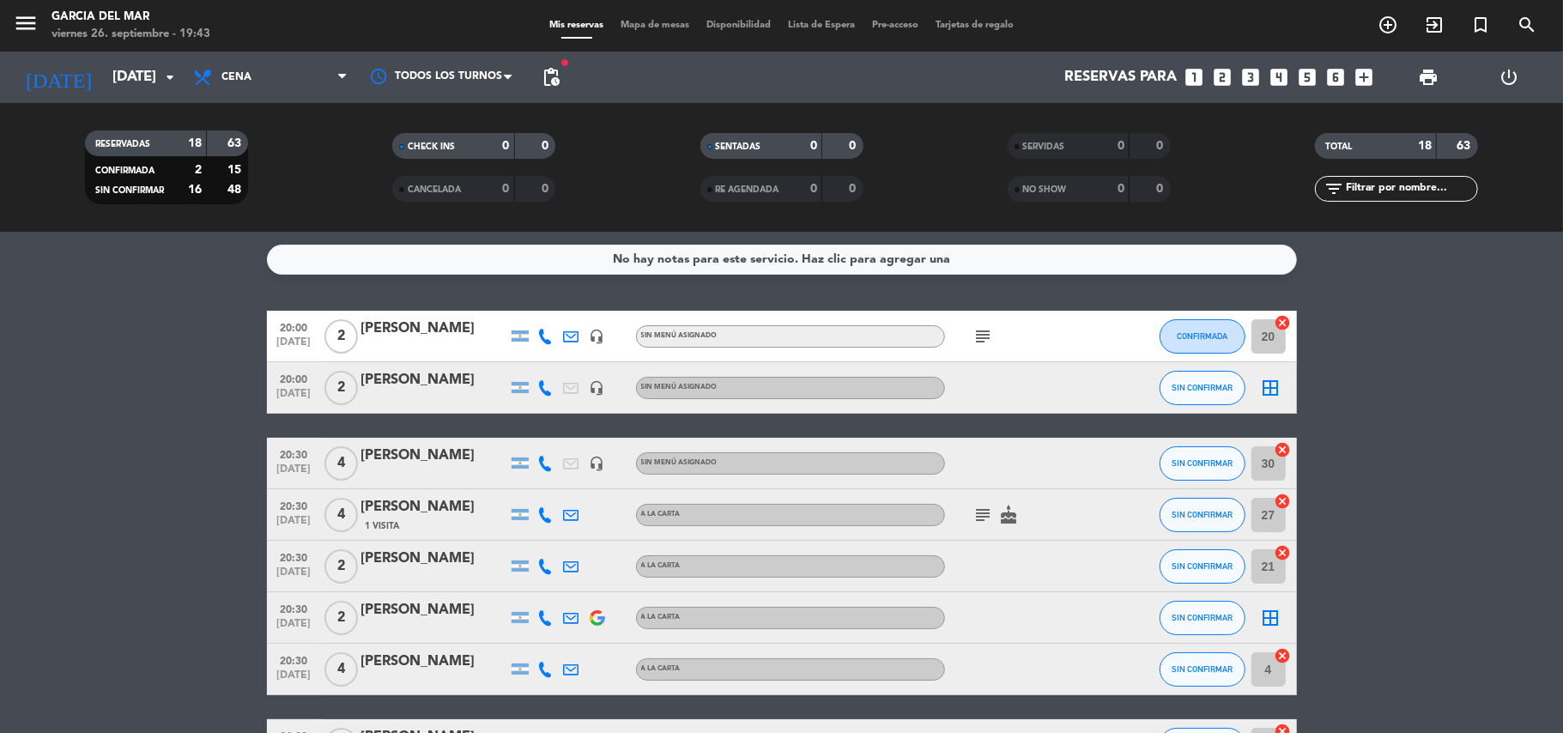
click at [1269, 391] on icon "border_all" at bounding box center [1271, 388] width 21 height 21
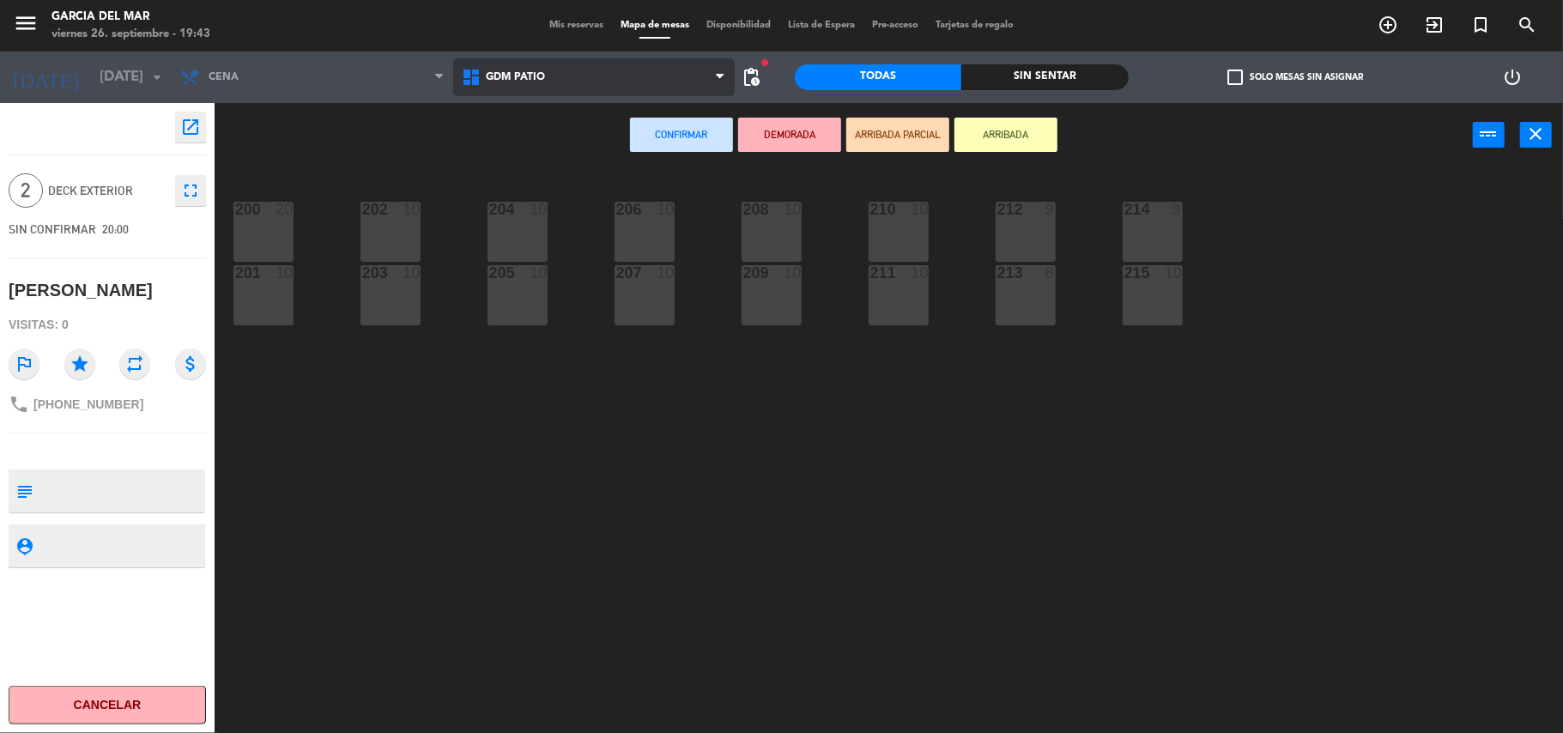
click at [557, 70] on span "GDM PATIO" at bounding box center [594, 77] width 282 height 38
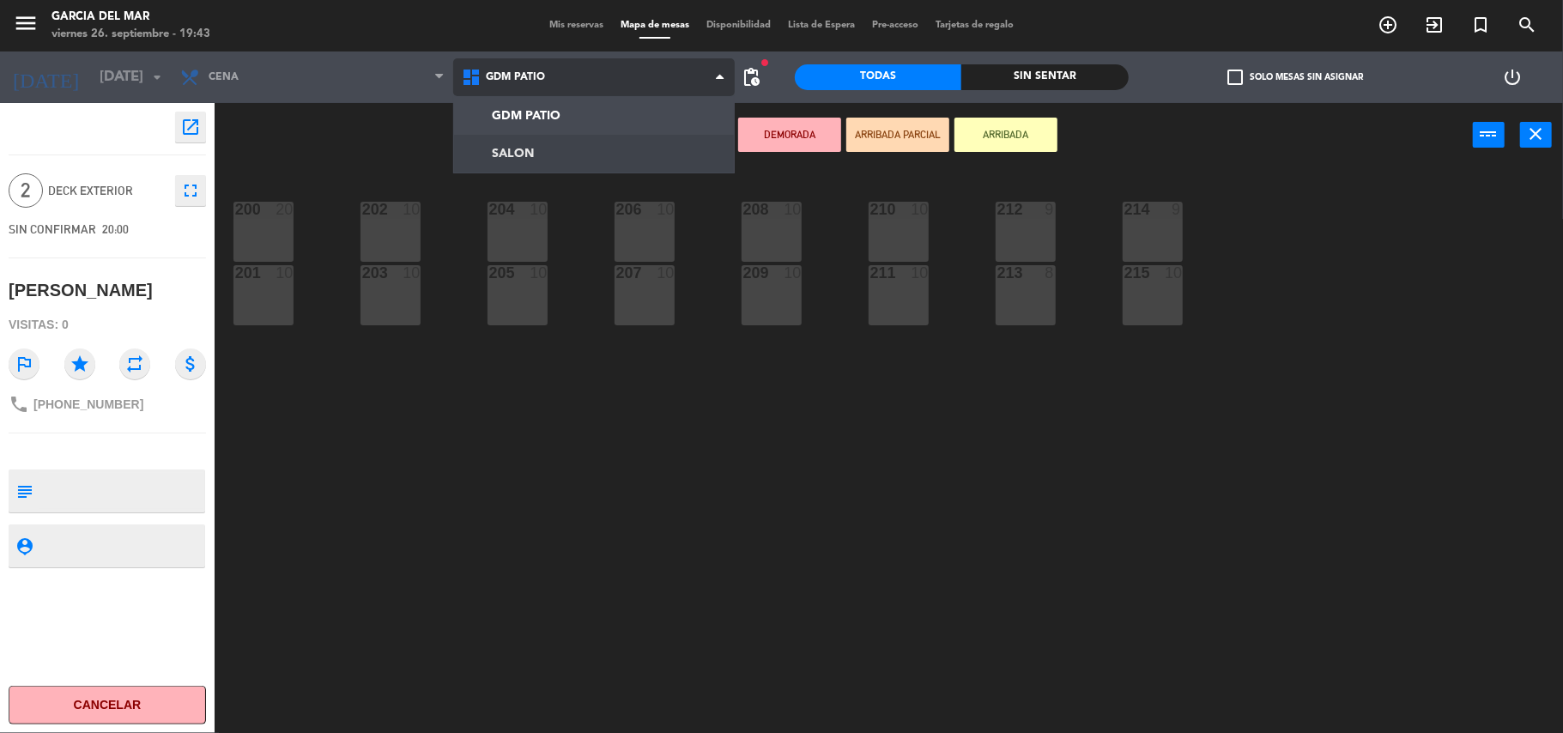
click at [565, 146] on ng-component "menu Garcia del Mar viernes 26. septiembre - 19:43 Mis reservas Mapa de mesas D…" at bounding box center [781, 368] width 1563 height 737
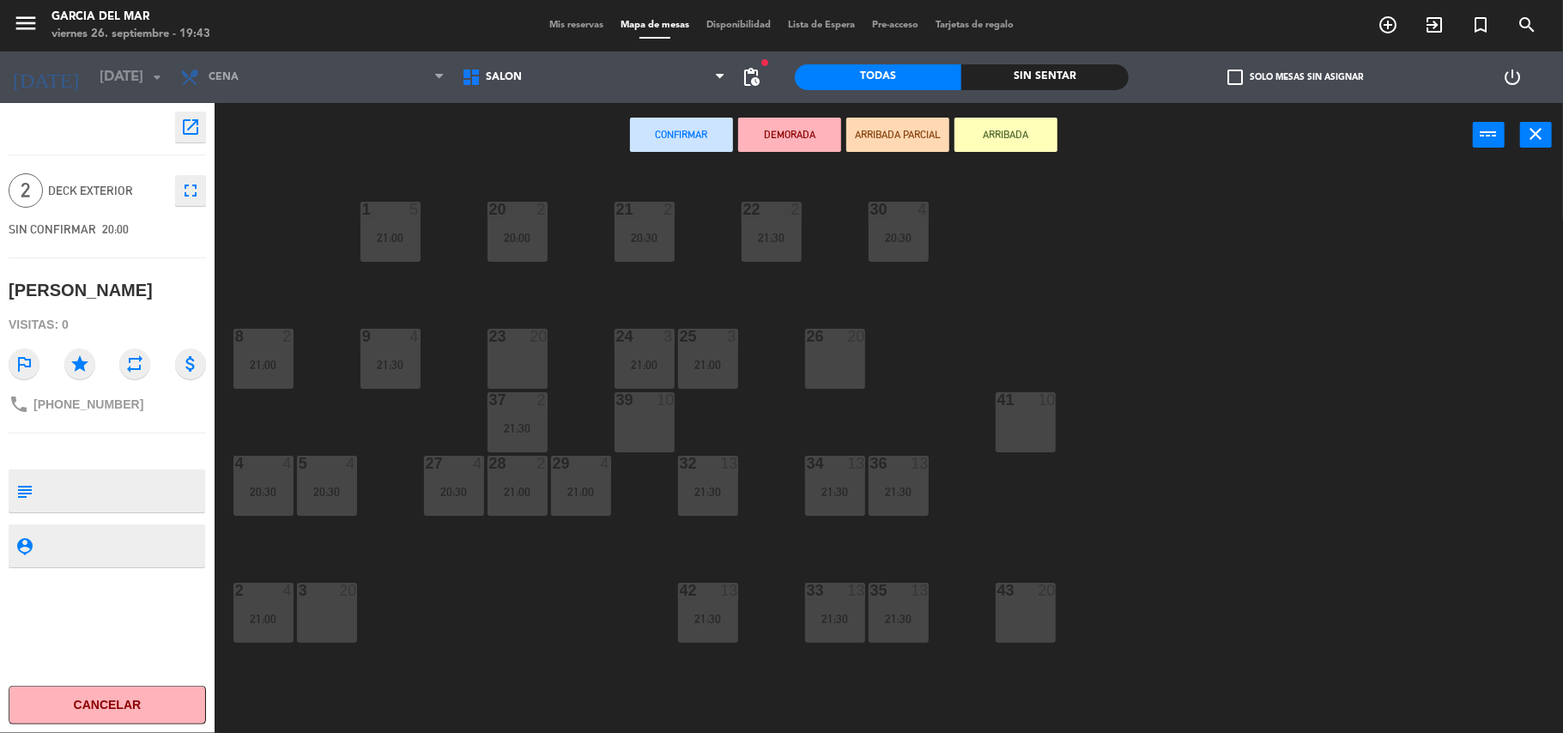
click at [639, 424] on div "39 10" at bounding box center [645, 422] width 60 height 60
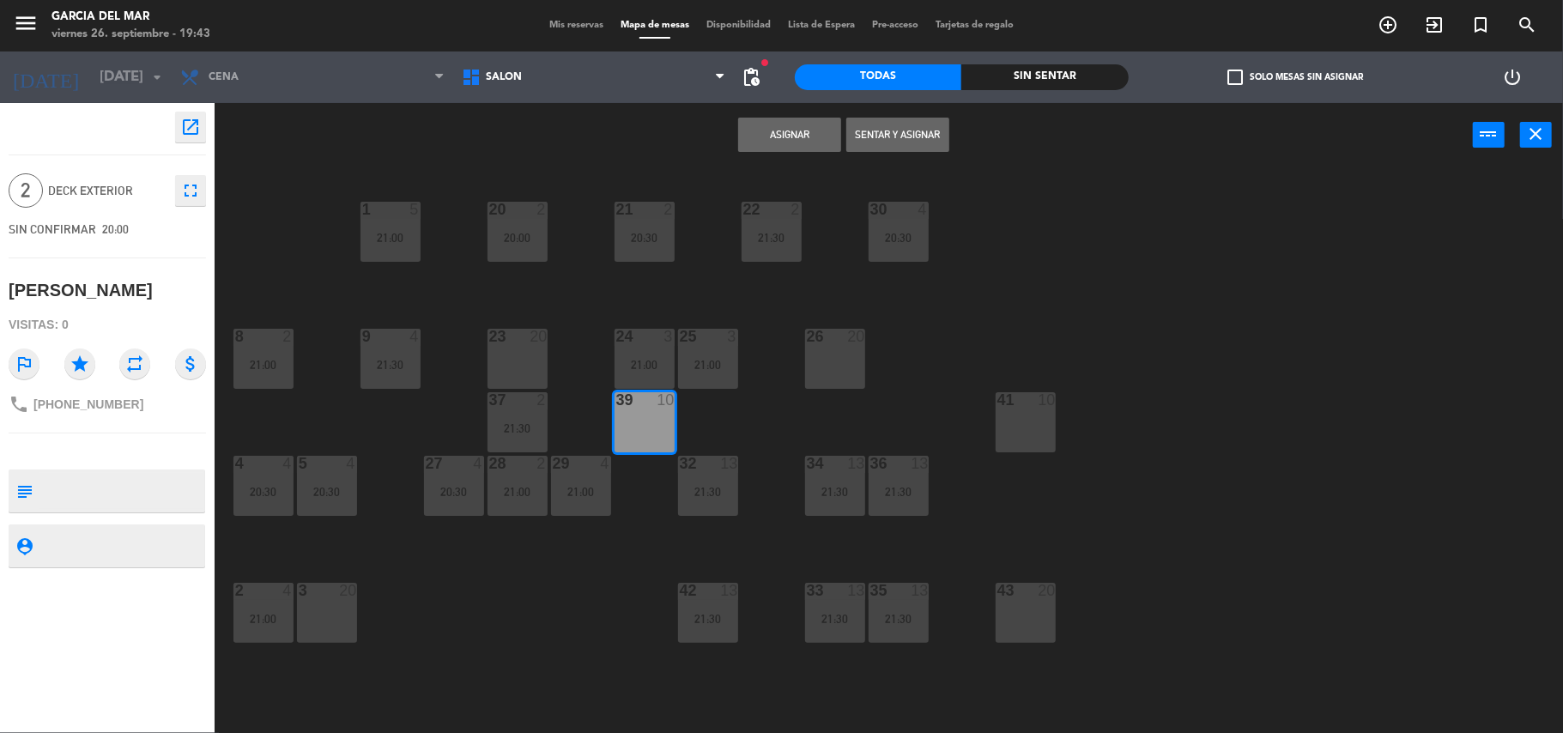
click at [785, 136] on button "Asignar" at bounding box center [789, 135] width 103 height 34
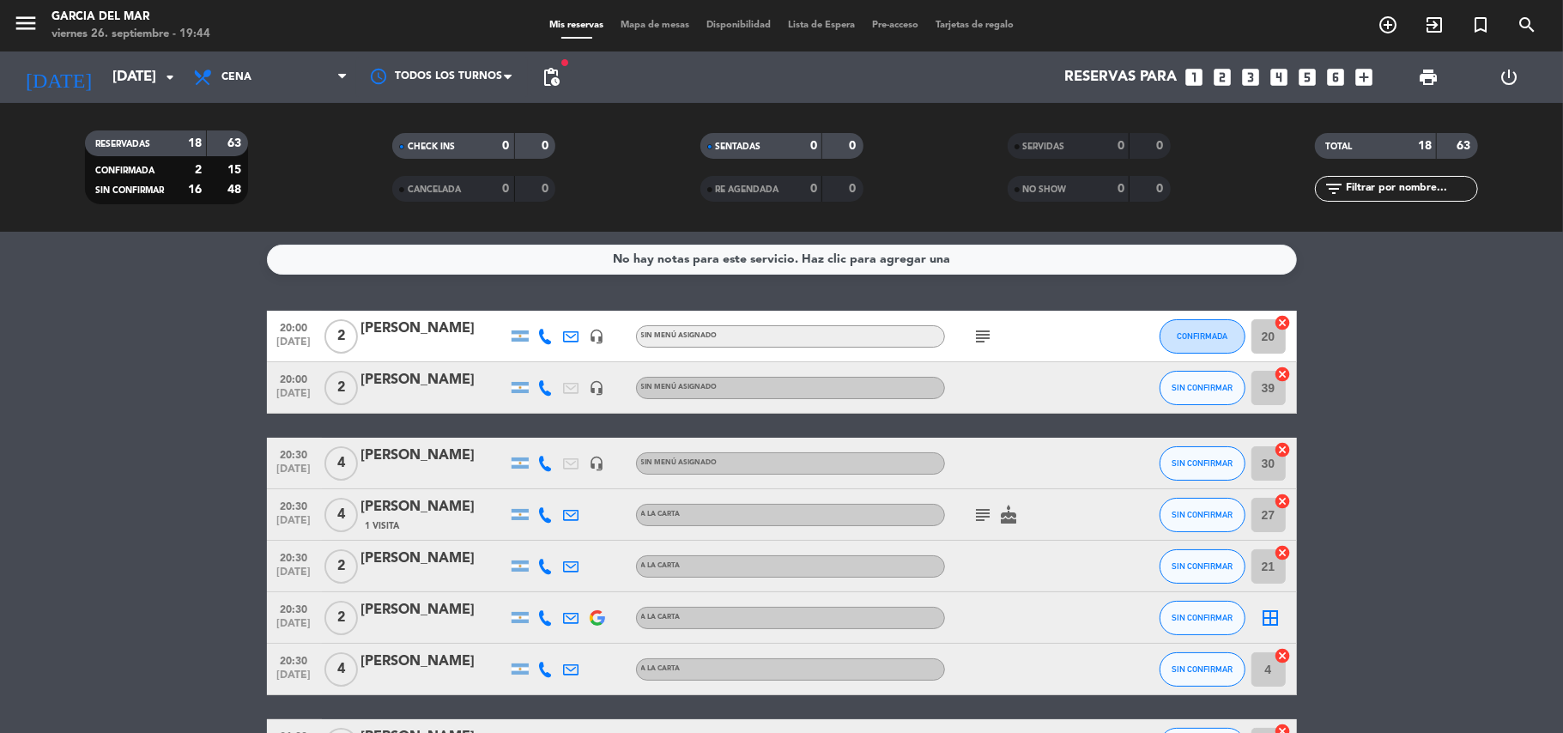
click at [1269, 612] on icon "border_all" at bounding box center [1271, 618] width 21 height 21
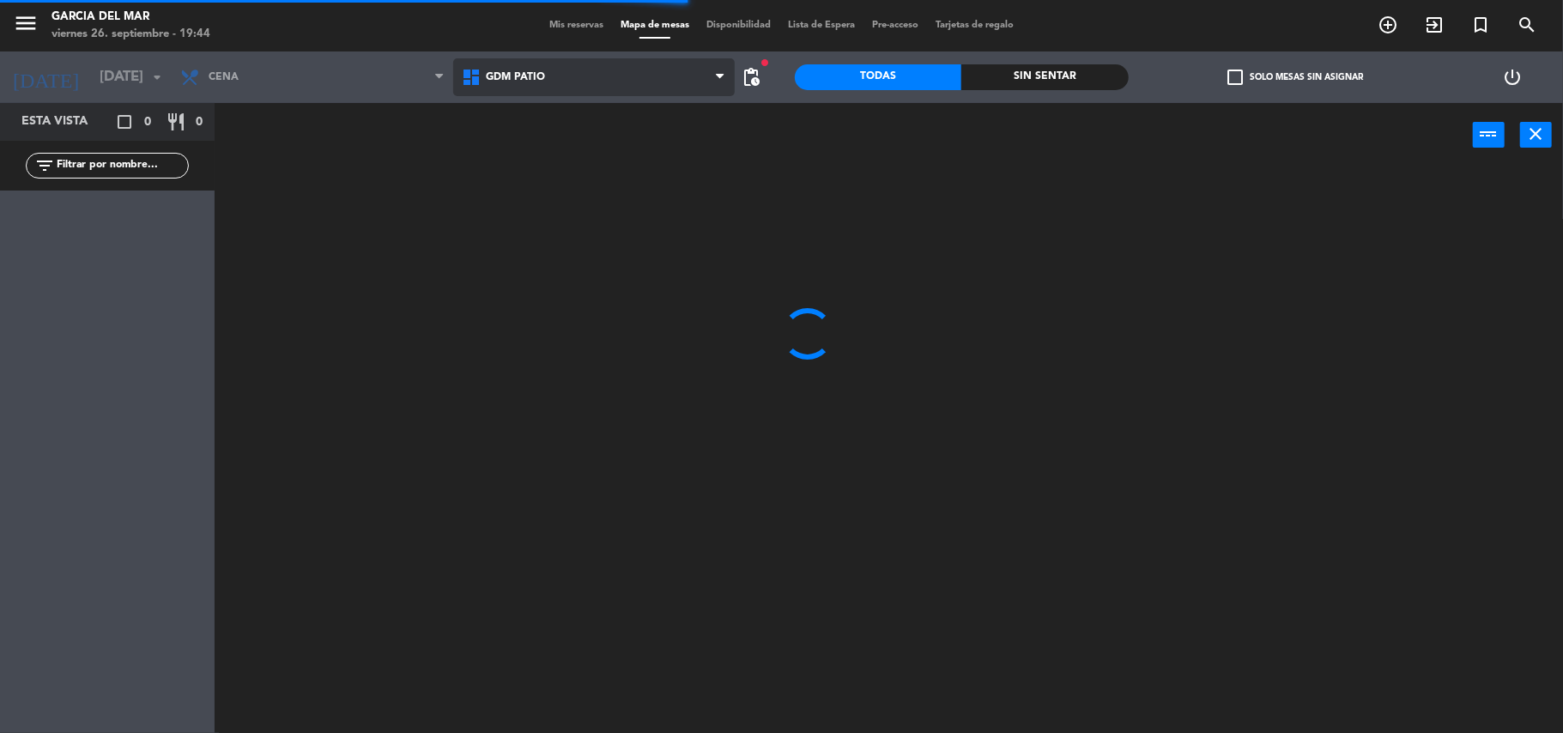
click at [640, 77] on span "GDM PATIO" at bounding box center [594, 77] width 282 height 38
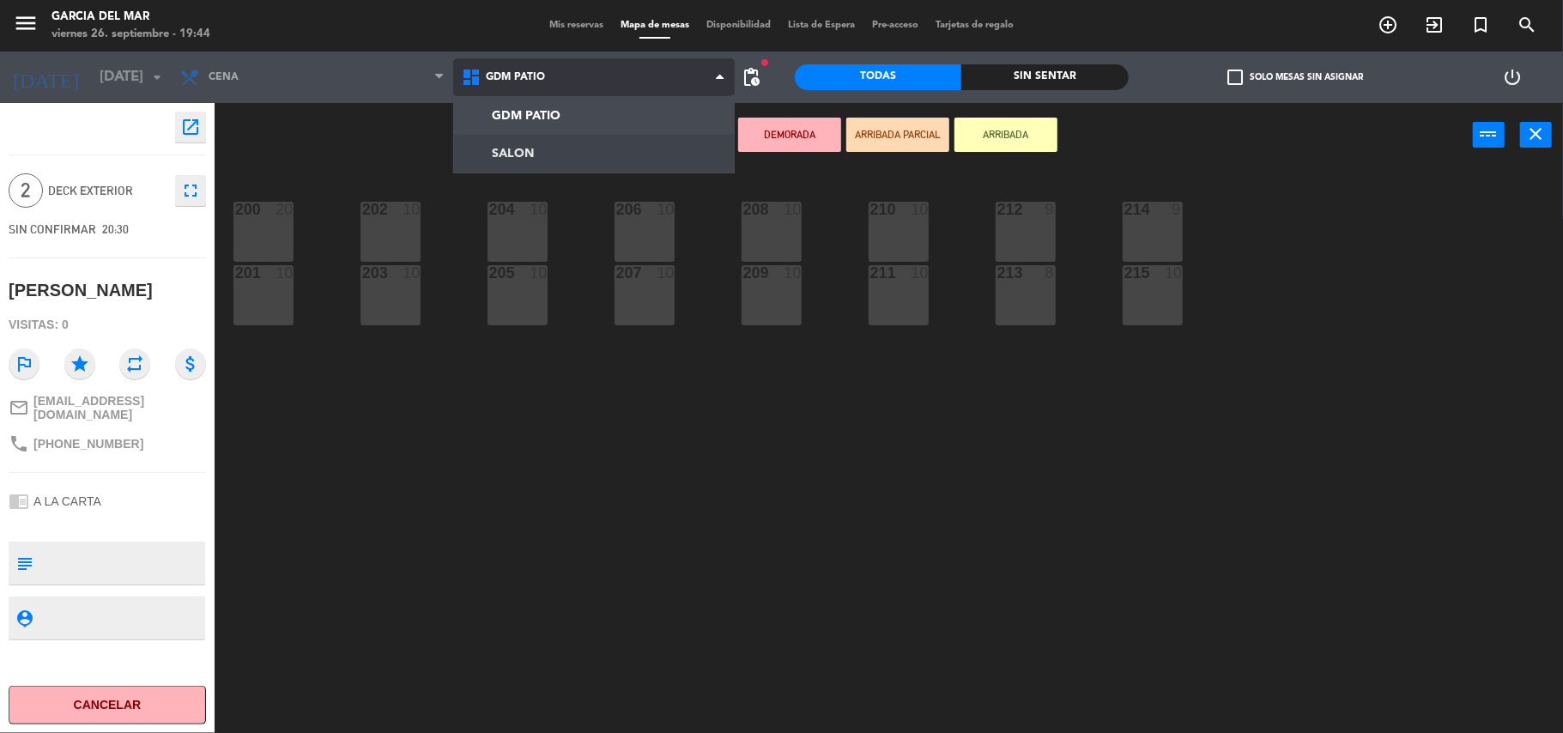
click at [558, 159] on ng-component "menu Garcia del Mar viernes 26. septiembre - 19:44 Mis reservas Mapa de mesas D…" at bounding box center [781, 368] width 1563 height 737
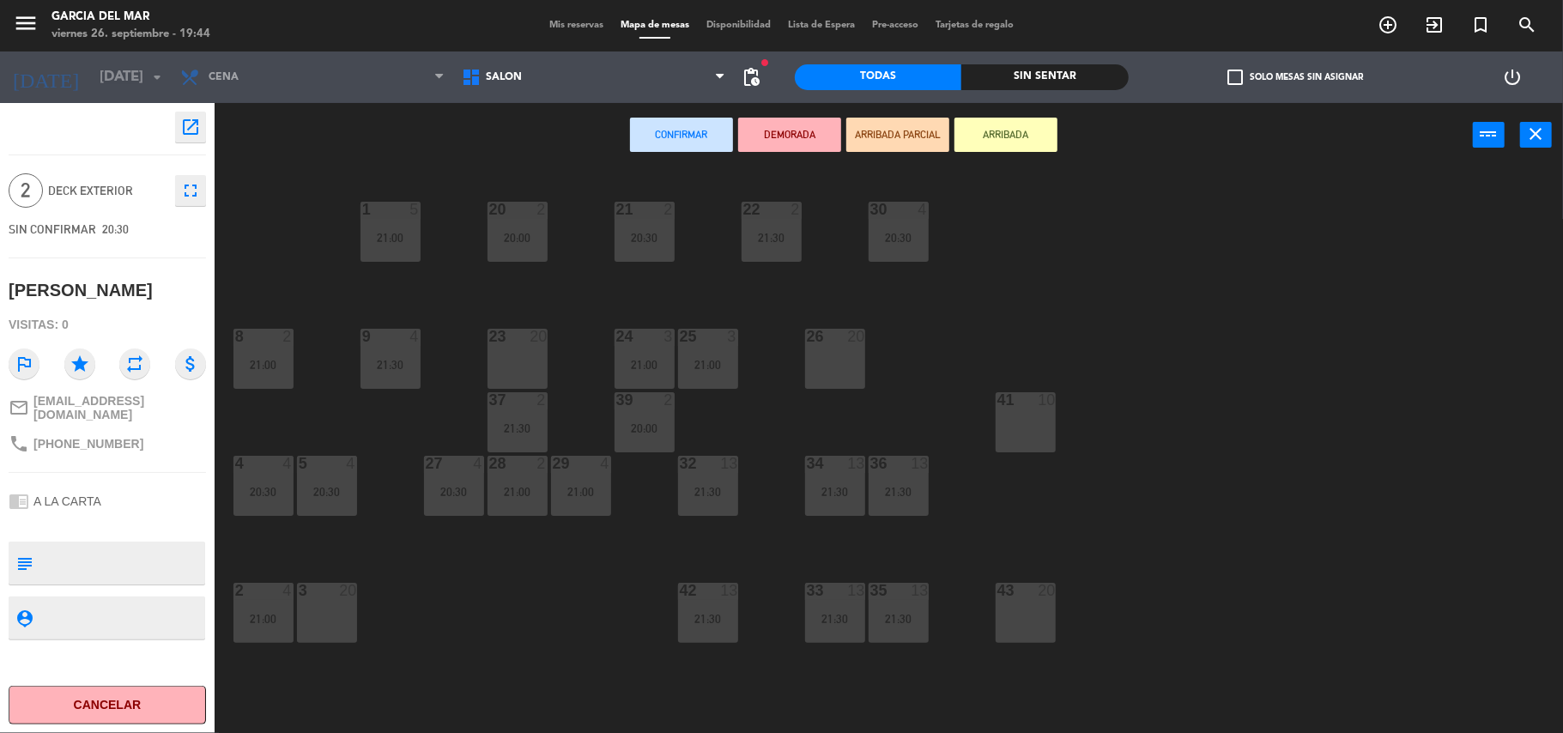
click at [519, 364] on div "23 20" at bounding box center [518, 359] width 60 height 60
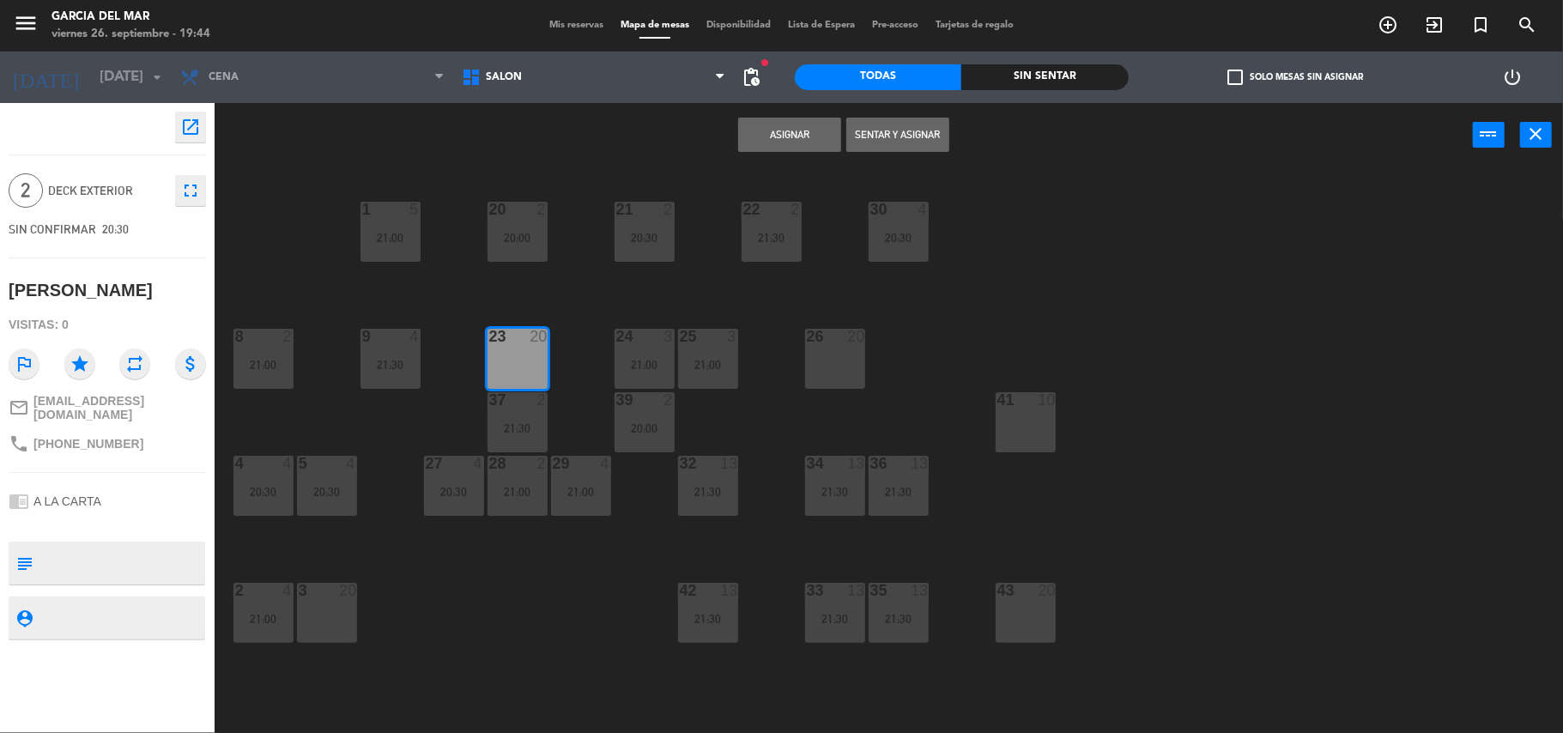
click at [784, 129] on button "Asignar" at bounding box center [789, 135] width 103 height 34
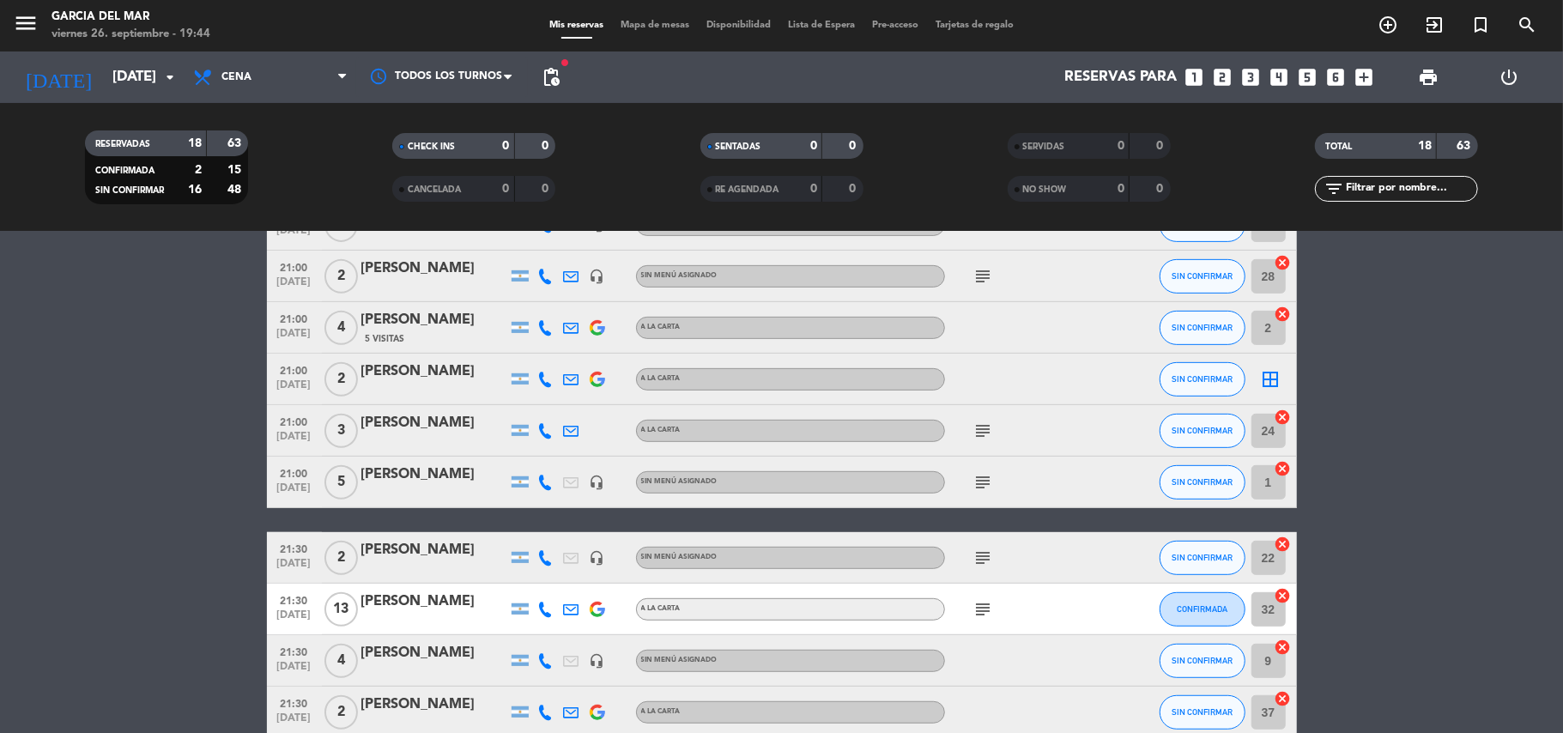
scroll to position [661, 0]
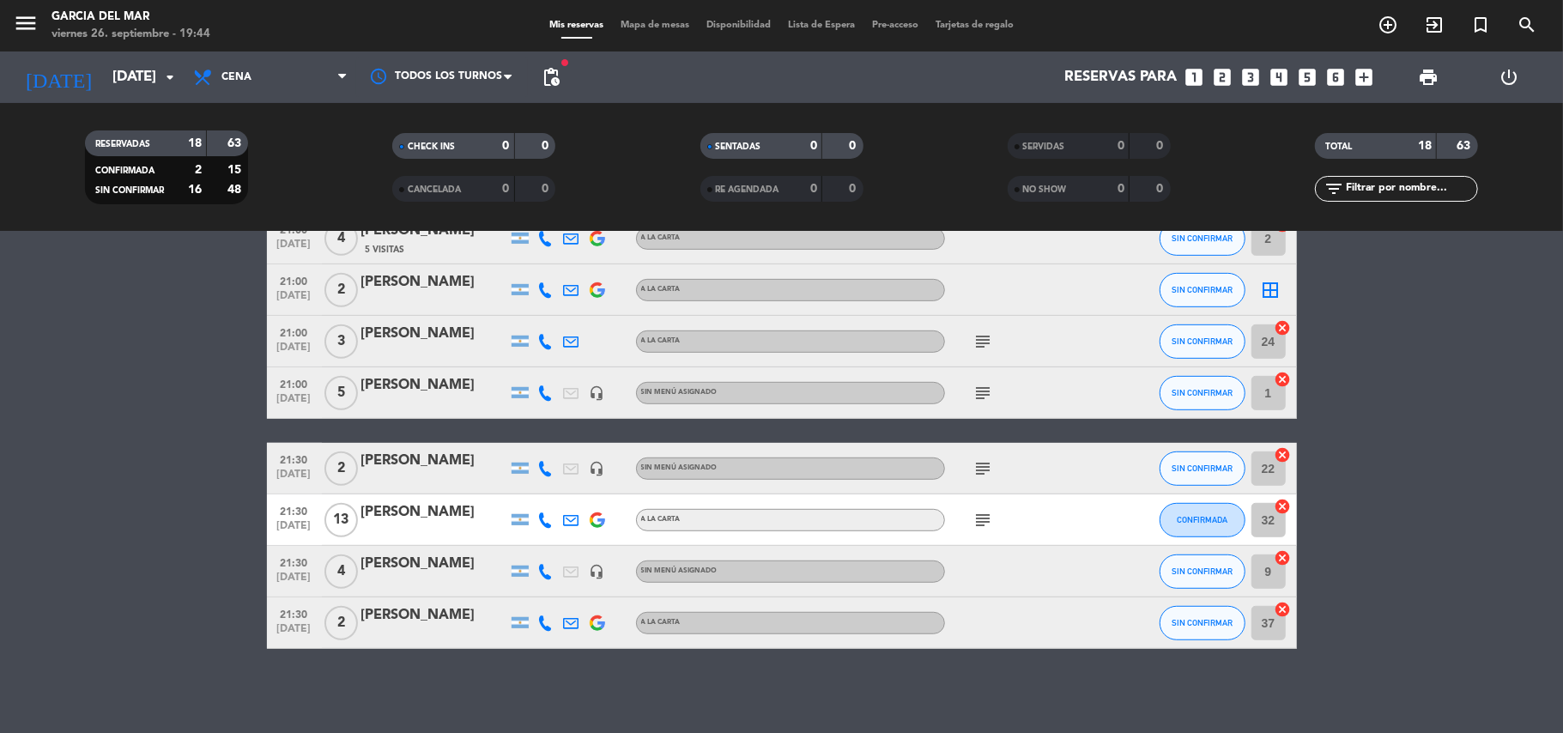
click at [1274, 292] on icon "border_all" at bounding box center [1271, 290] width 21 height 21
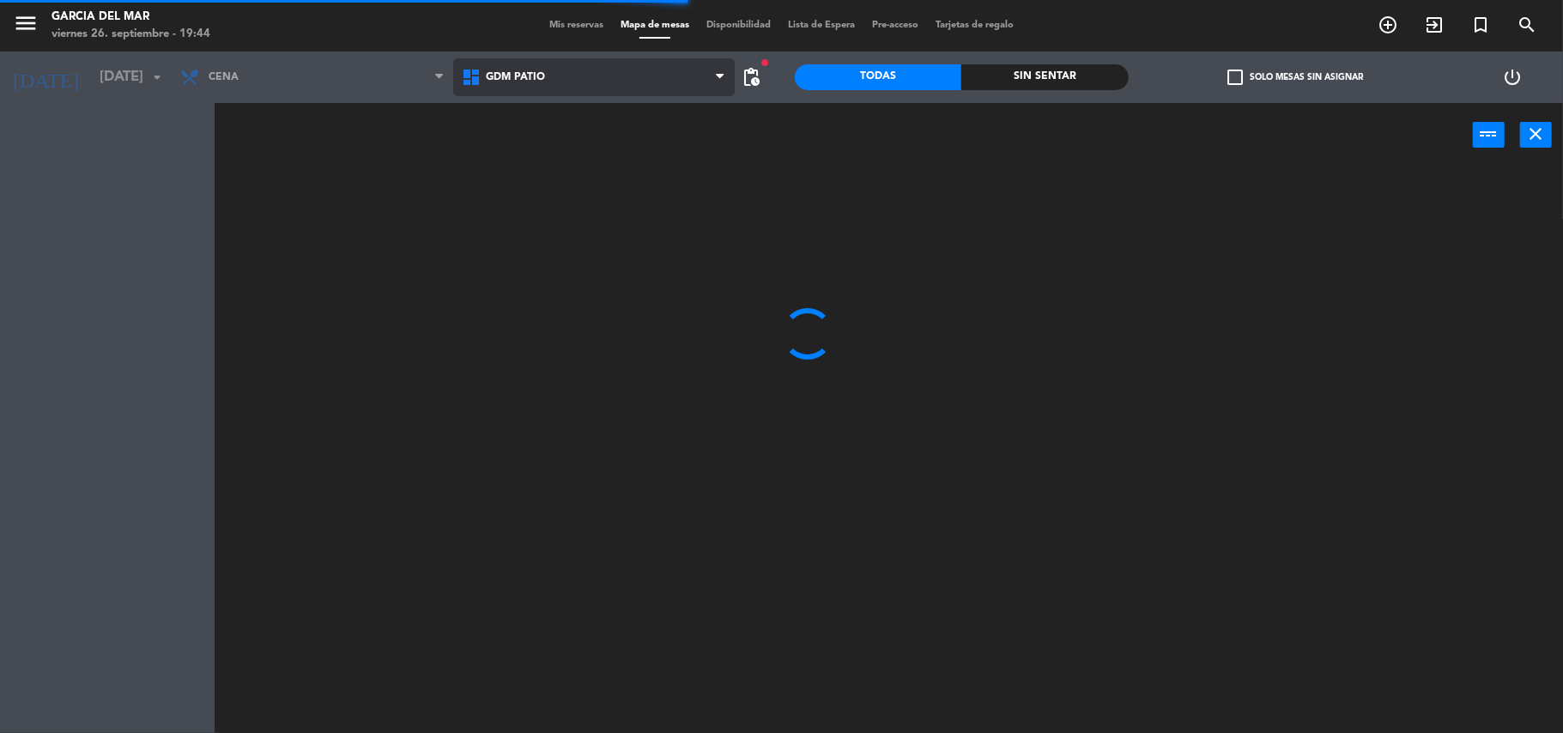
click at [598, 84] on span "GDM PATIO" at bounding box center [594, 77] width 282 height 38
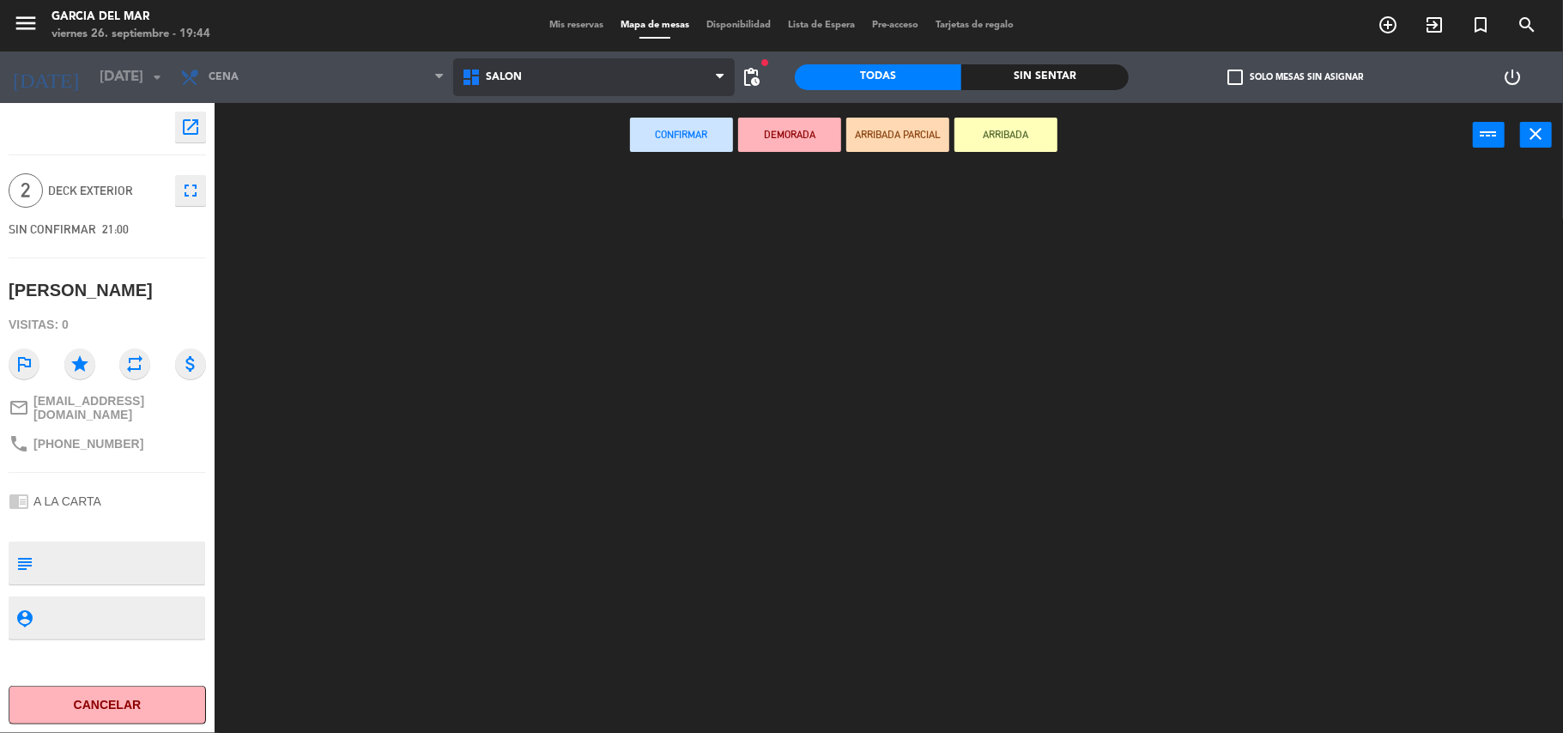
click at [546, 142] on ng-component "menu Garcia del Mar viernes 26. septiembre - 19:44 Mis reservas Mapa de mesas D…" at bounding box center [781, 368] width 1563 height 737
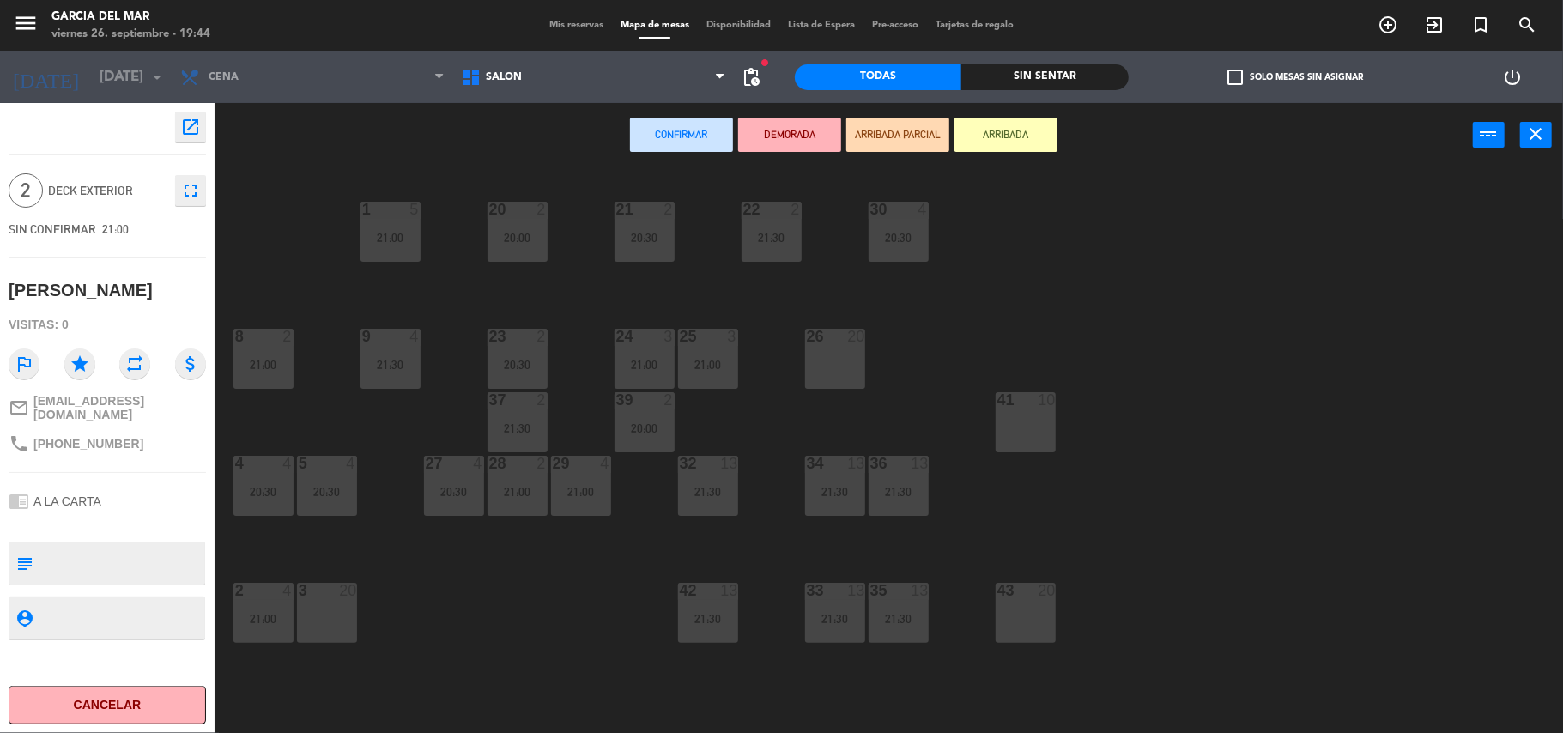
click at [1035, 421] on div "41 10" at bounding box center [1026, 422] width 60 height 60
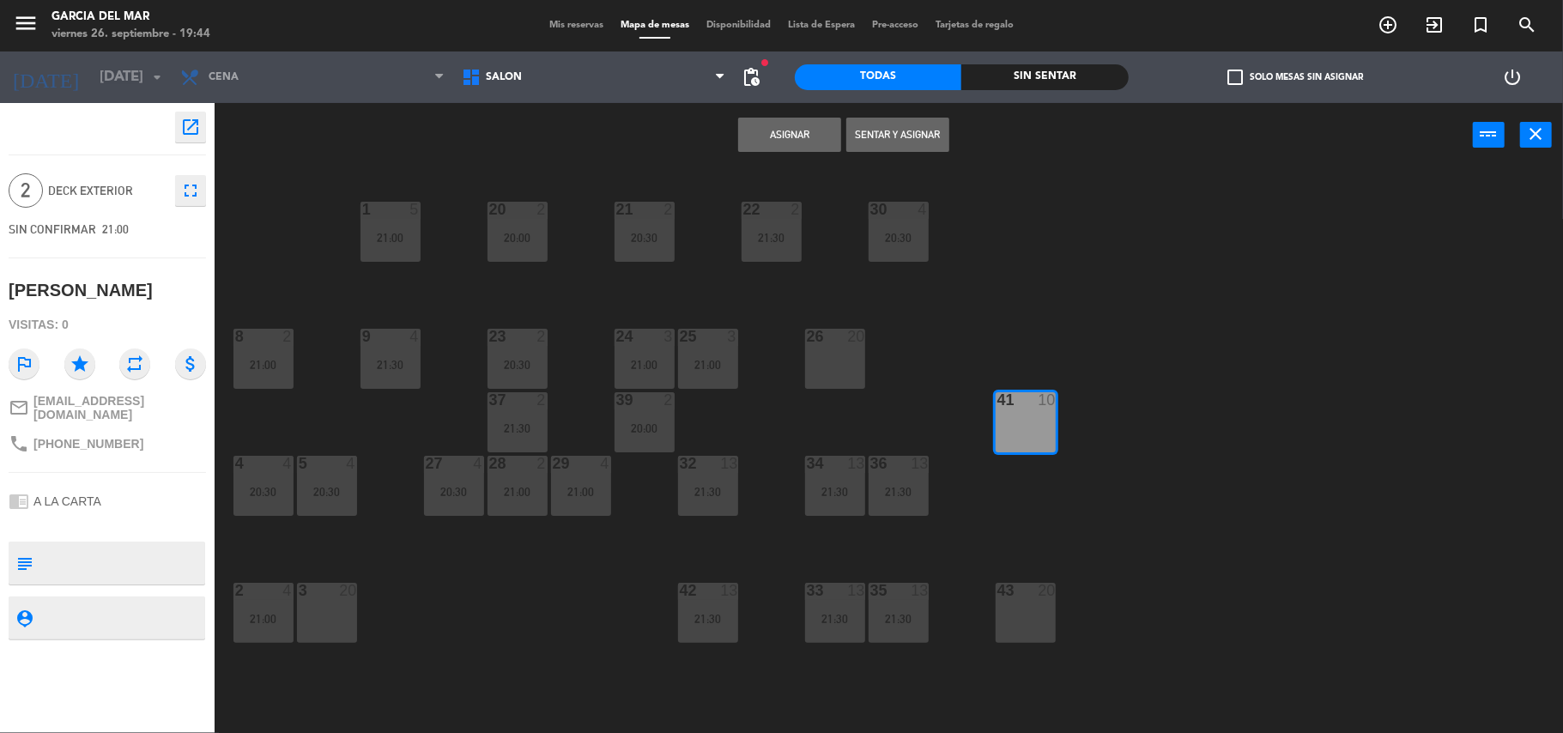
click at [794, 137] on button "Asignar" at bounding box center [789, 135] width 103 height 34
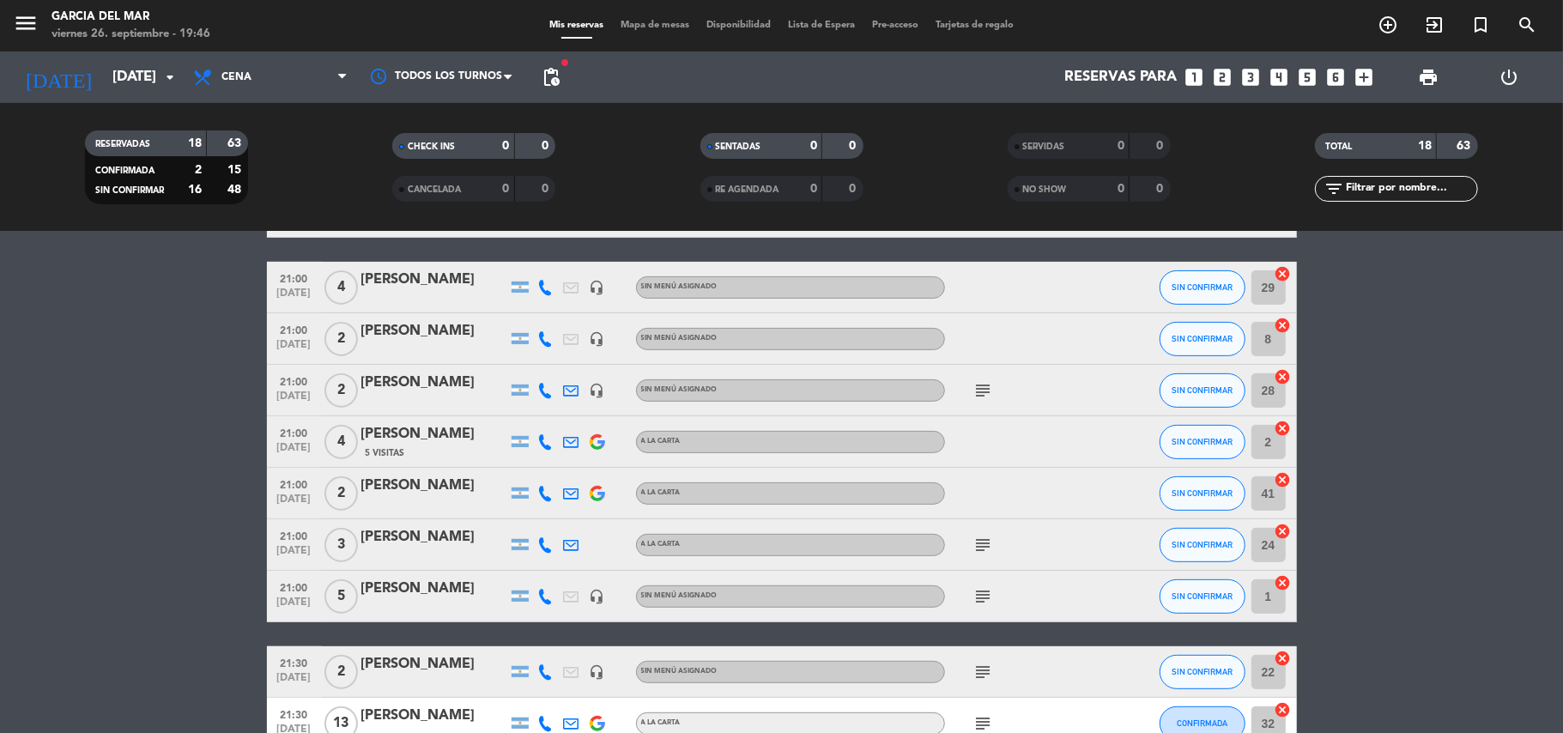
scroll to position [572, 0]
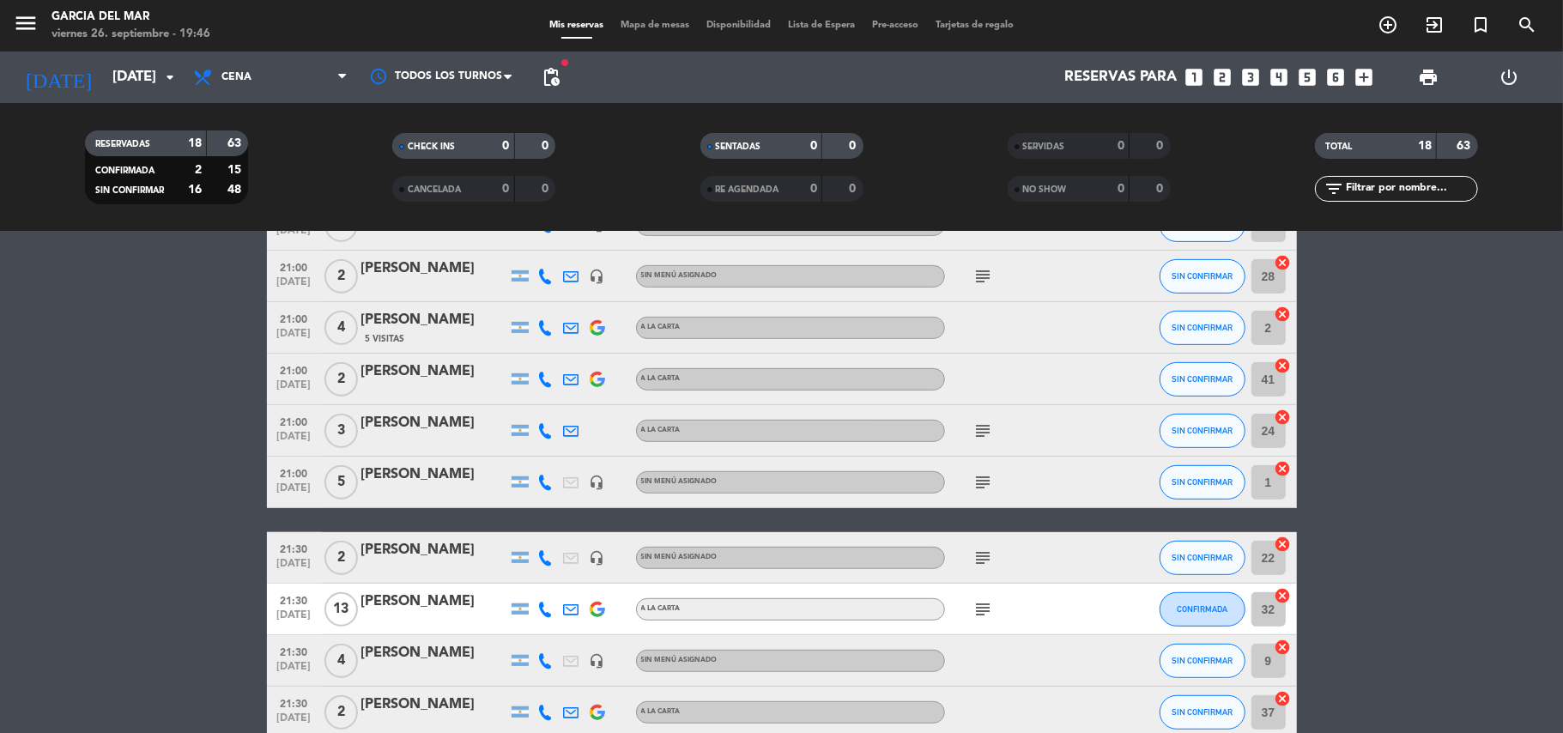
click at [974, 489] on icon "subject" at bounding box center [984, 482] width 21 height 21
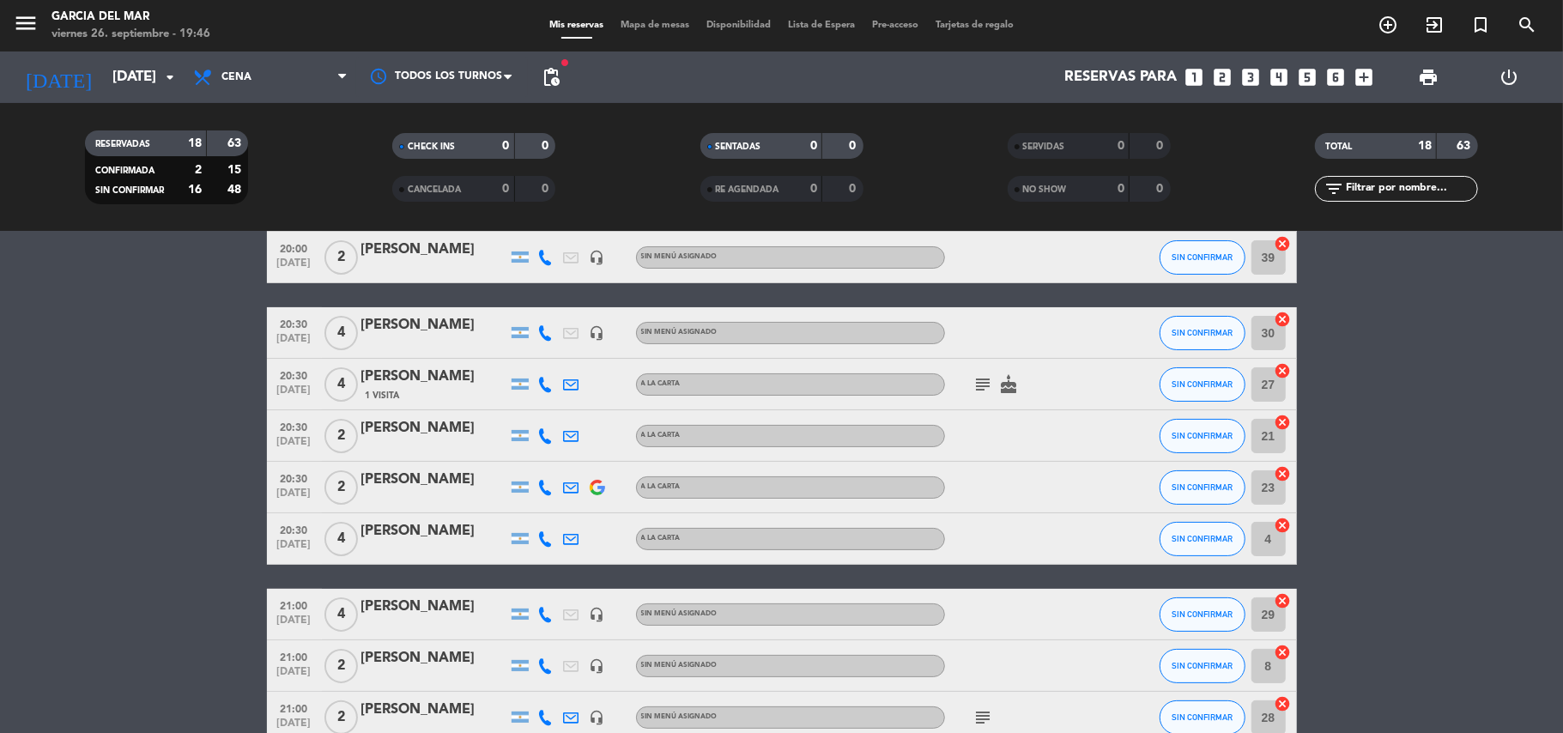
scroll to position [114, 0]
